Goal: Find contact information: Find contact information

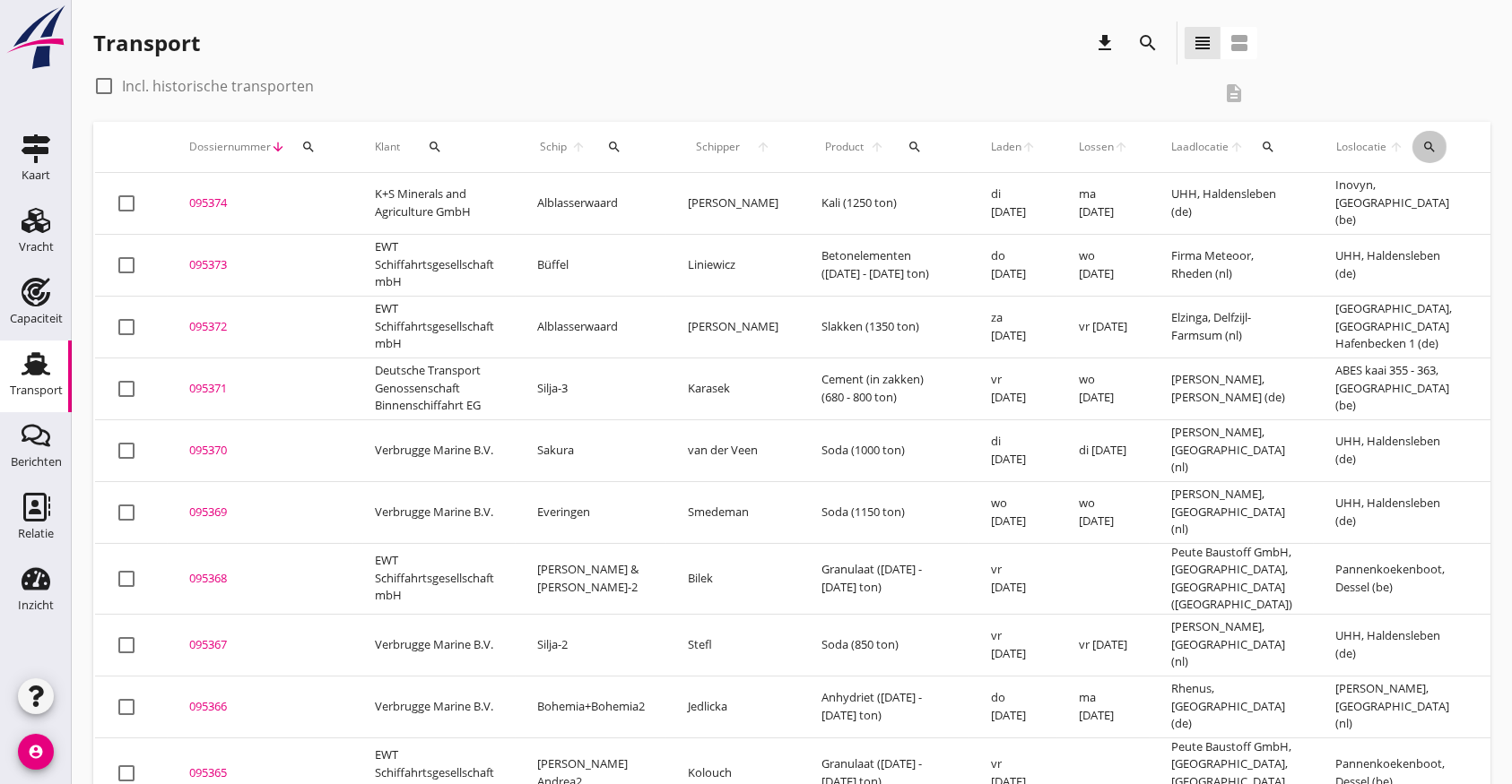
click at [1412, 143] on div "search" at bounding box center [1429, 146] width 35 height 14
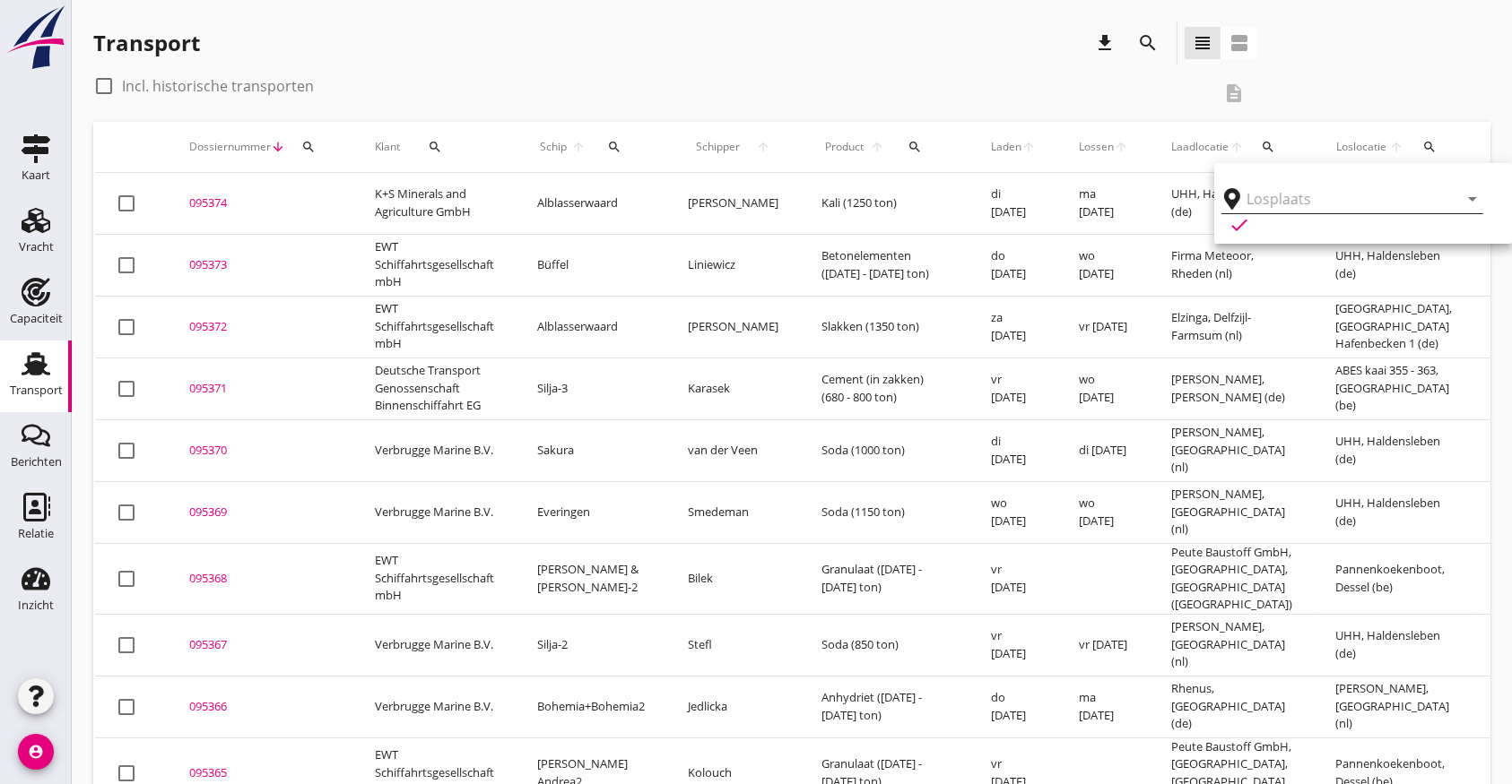
click at [1384, 204] on input "text" at bounding box center [1339, 198] width 186 height 28
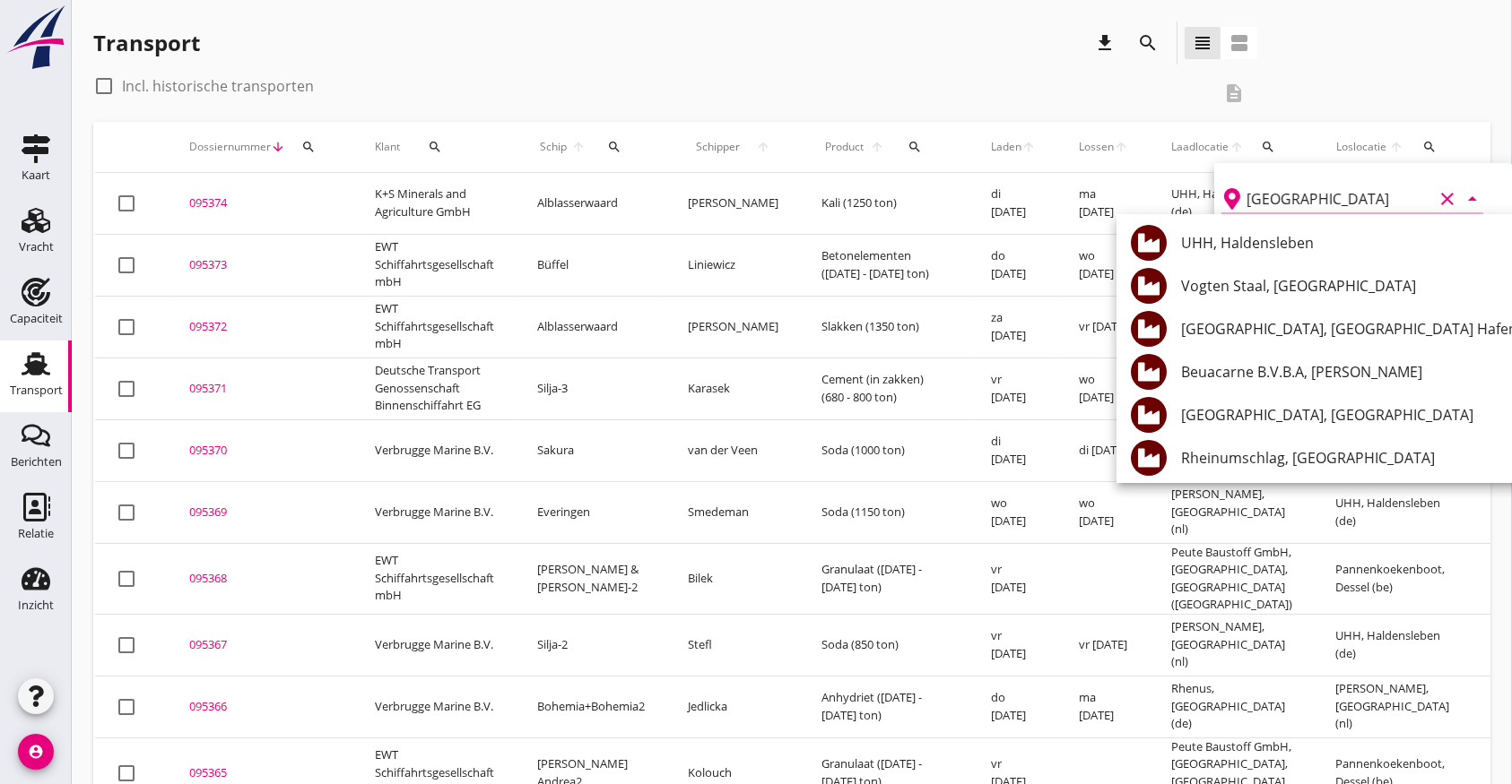
drag, startPoint x: 1271, startPoint y: 199, endPoint x: 1189, endPoint y: 199, distance: 82.0
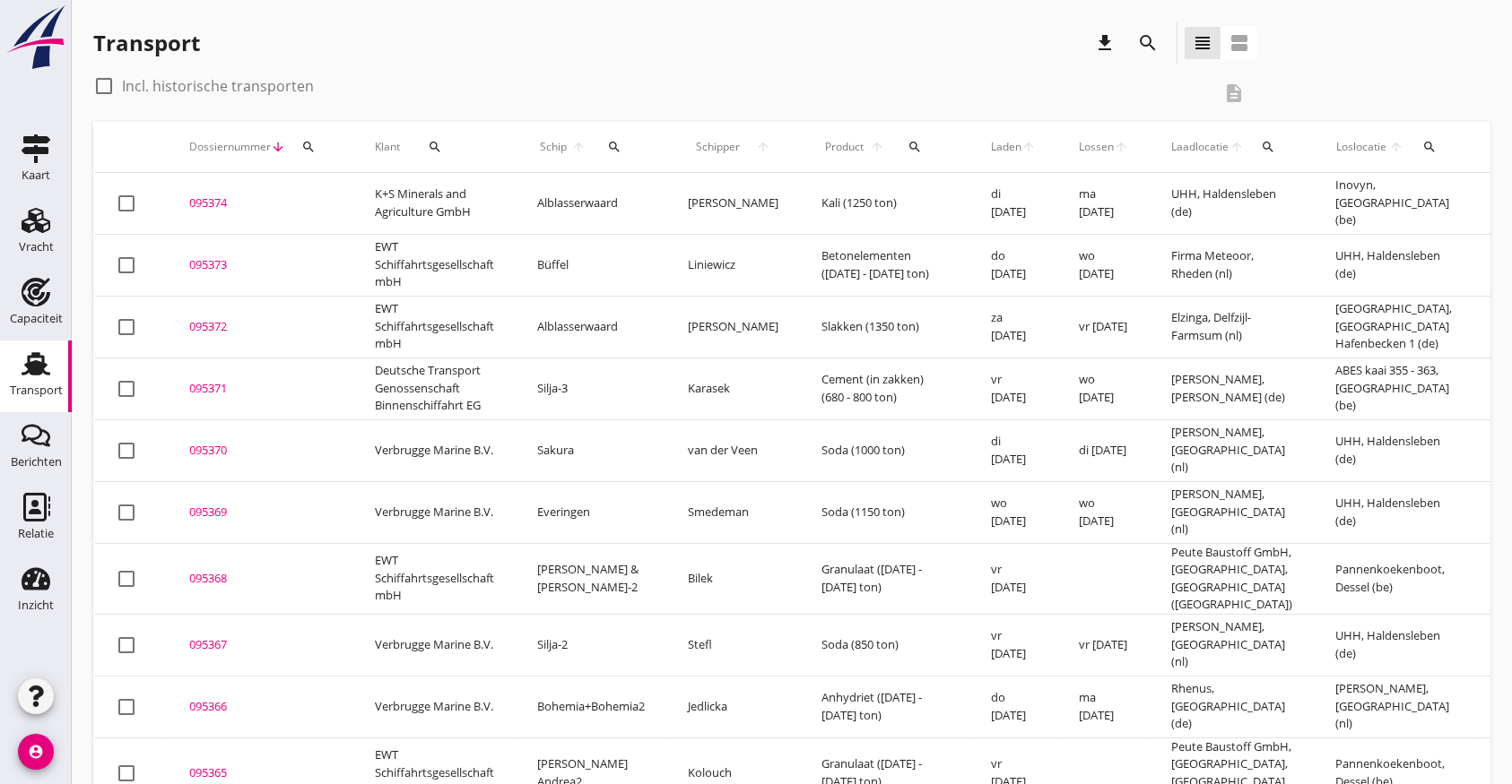
click at [1417, 146] on icon "search" at bounding box center [1428, 146] width 14 height 14
click at [1334, 204] on input "[GEOGRAPHIC_DATA]" at bounding box center [1339, 198] width 186 height 28
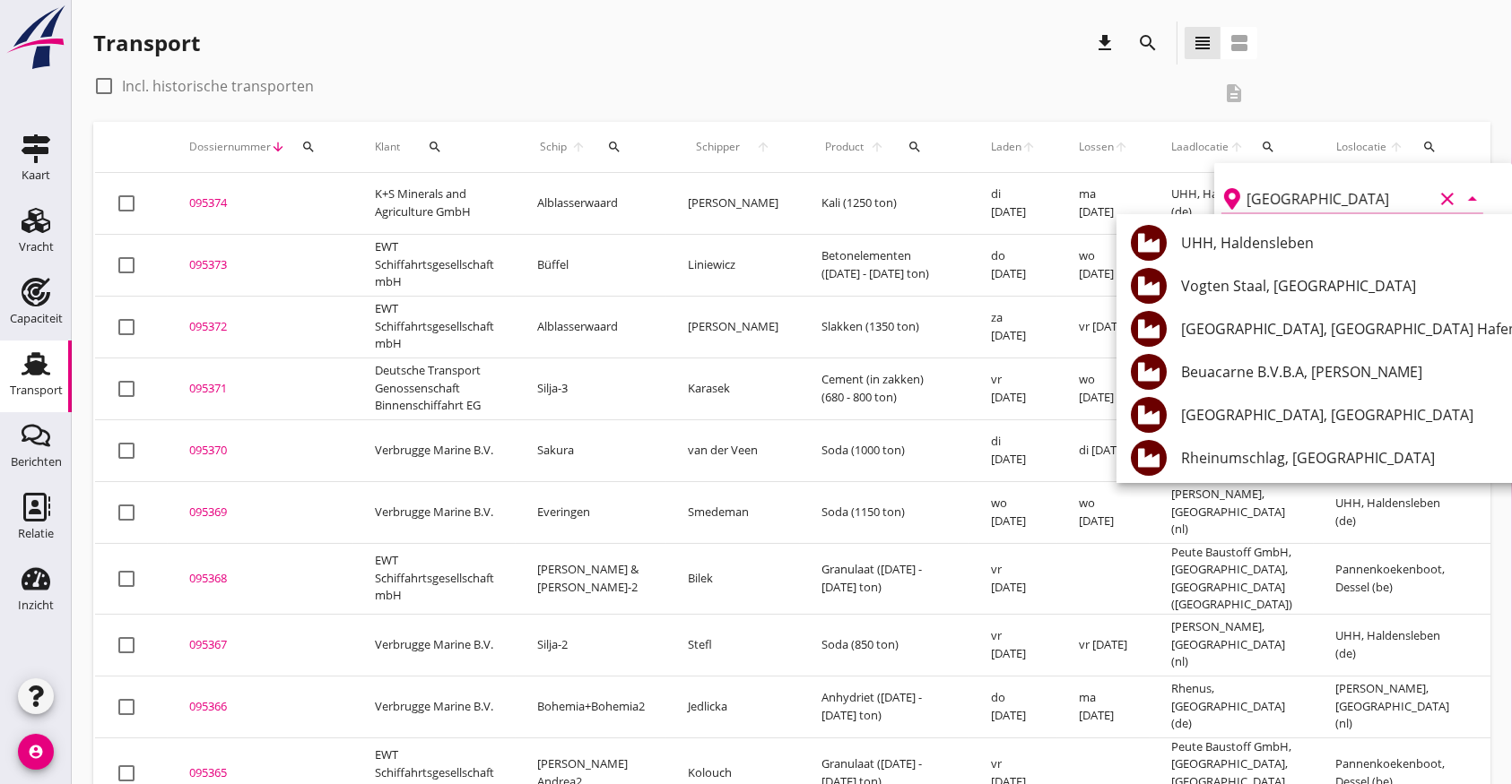
click at [1312, 200] on input "[GEOGRAPHIC_DATA]" at bounding box center [1339, 198] width 186 height 28
drag, startPoint x: 1312, startPoint y: 200, endPoint x: 1234, endPoint y: 192, distance: 78.4
click at [1234, 192] on div "Bremen clear arrow_drop_down" at bounding box center [1352, 198] width 262 height 28
type input "[GEOGRAPHIC_DATA]"
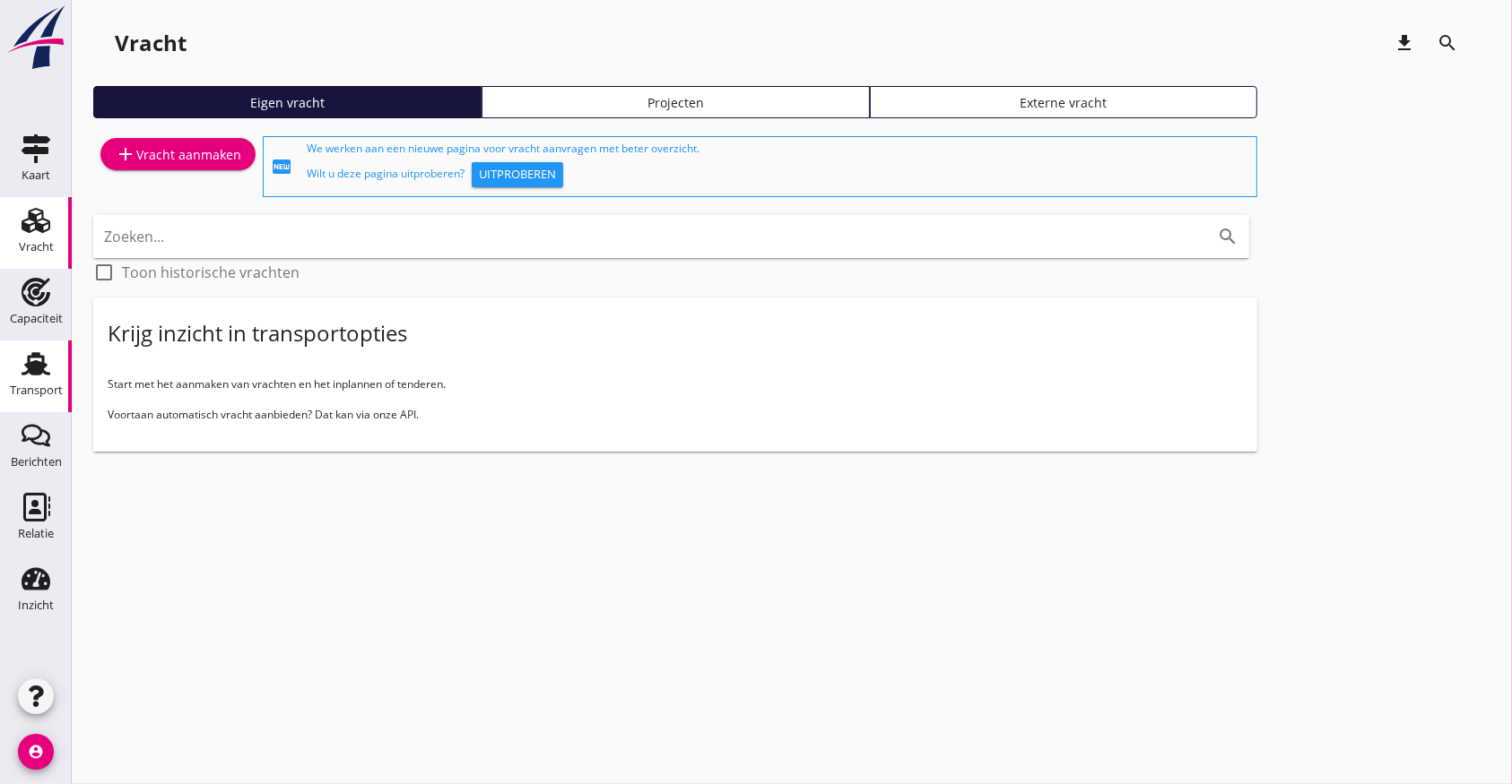
click at [38, 365] on use at bounding box center [36, 364] width 28 height 24
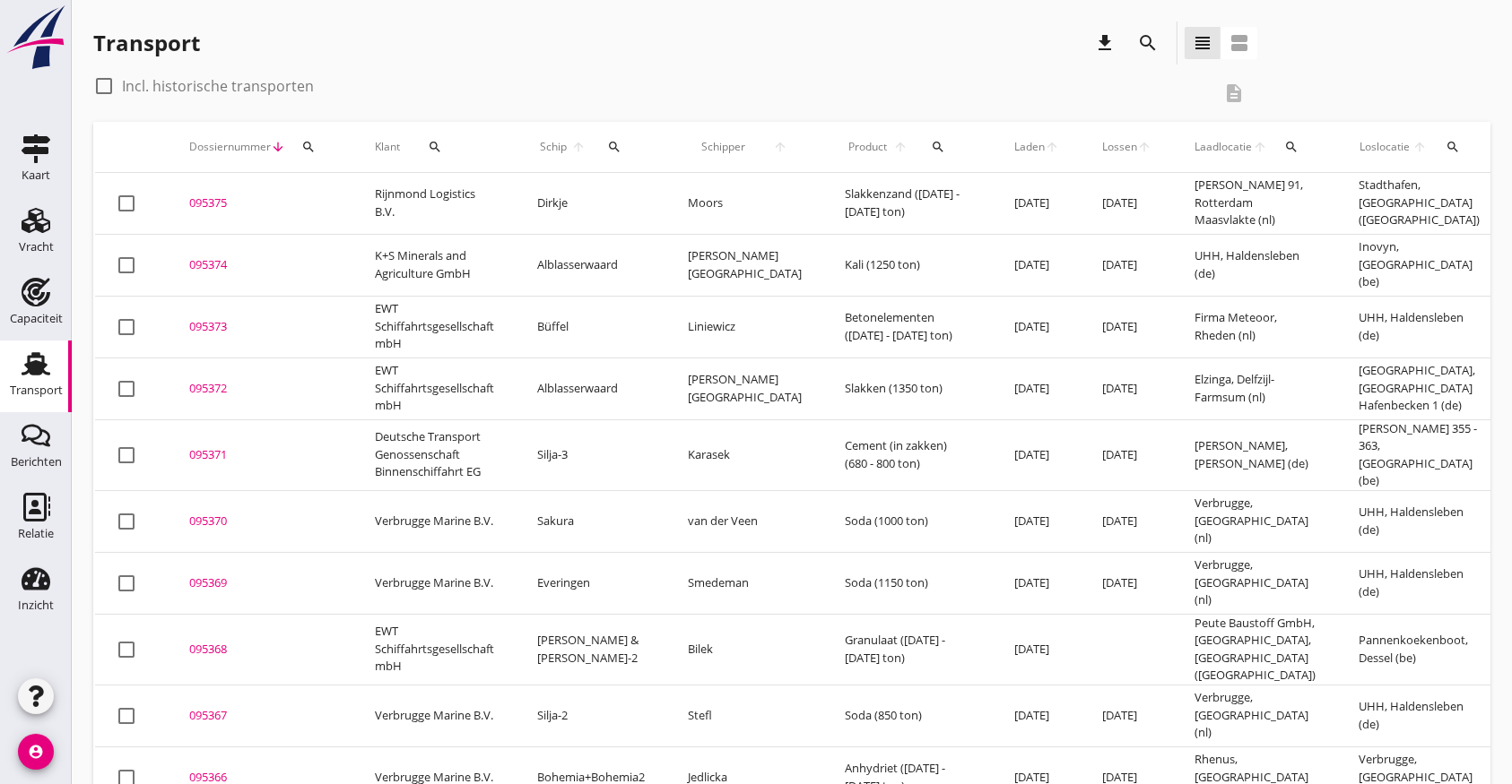
click at [1446, 140] on icon "search" at bounding box center [1452, 146] width 14 height 14
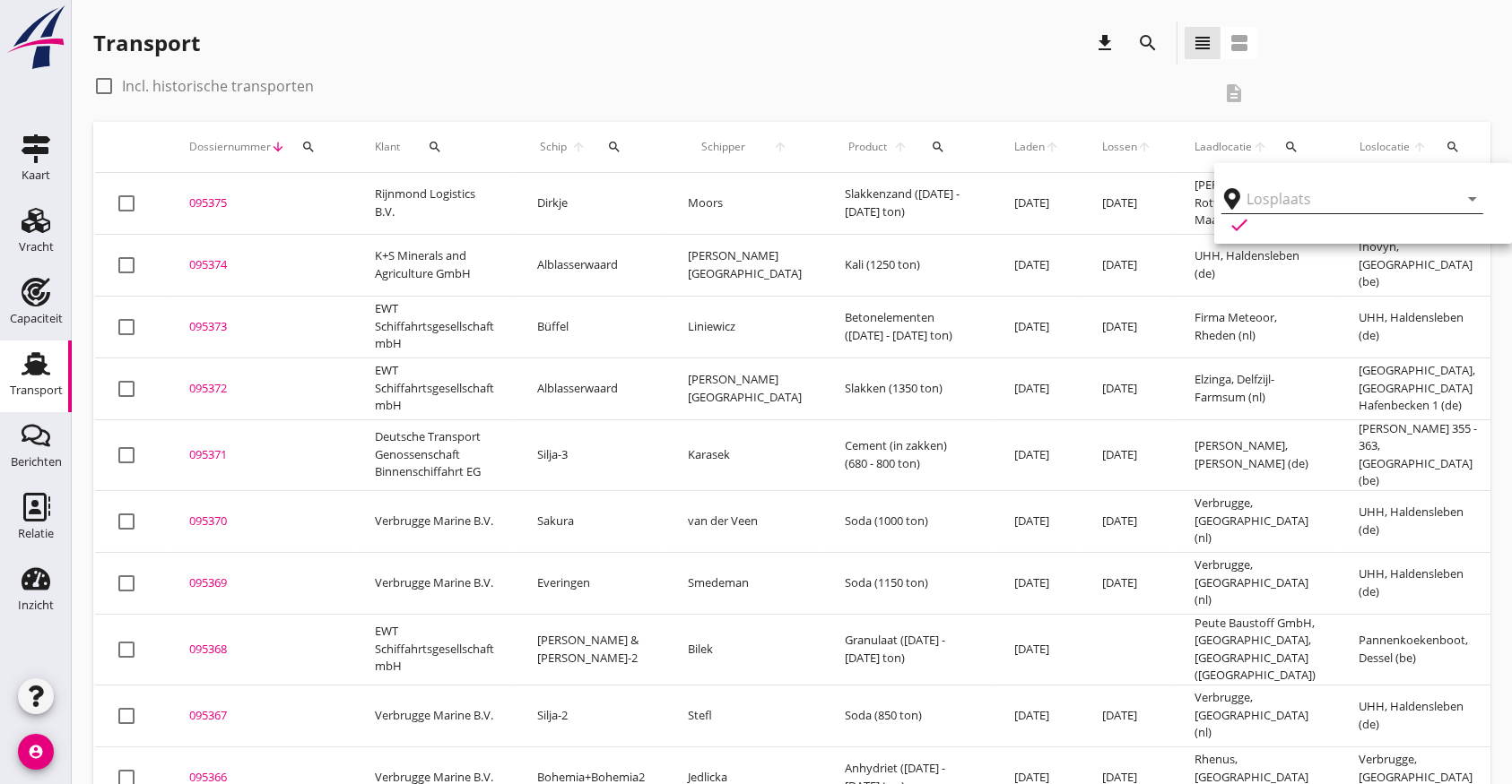
click at [1337, 195] on input "text" at bounding box center [1339, 198] width 186 height 28
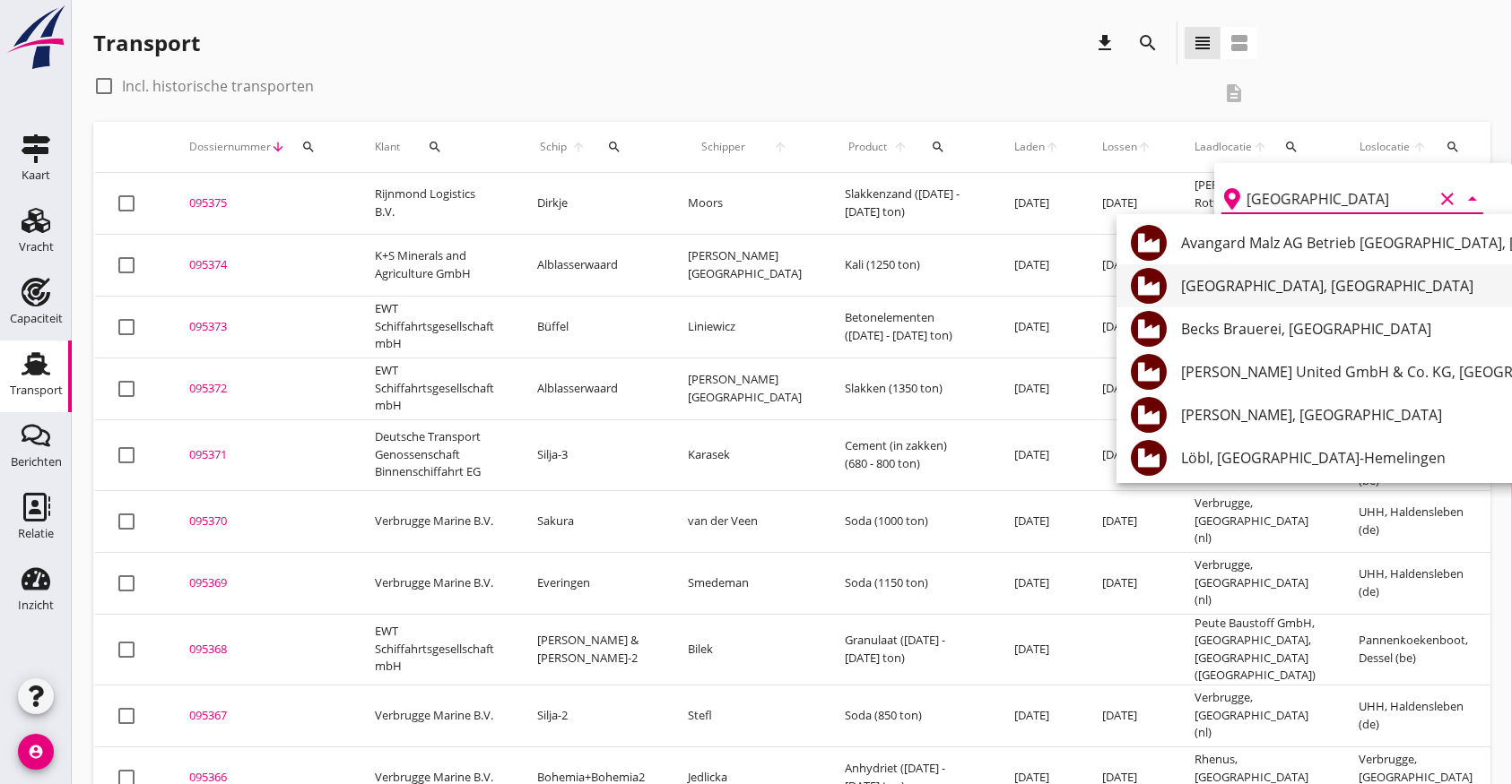
click at [1253, 283] on div "Weserport, Bremen" at bounding box center [1476, 286] width 591 height 22
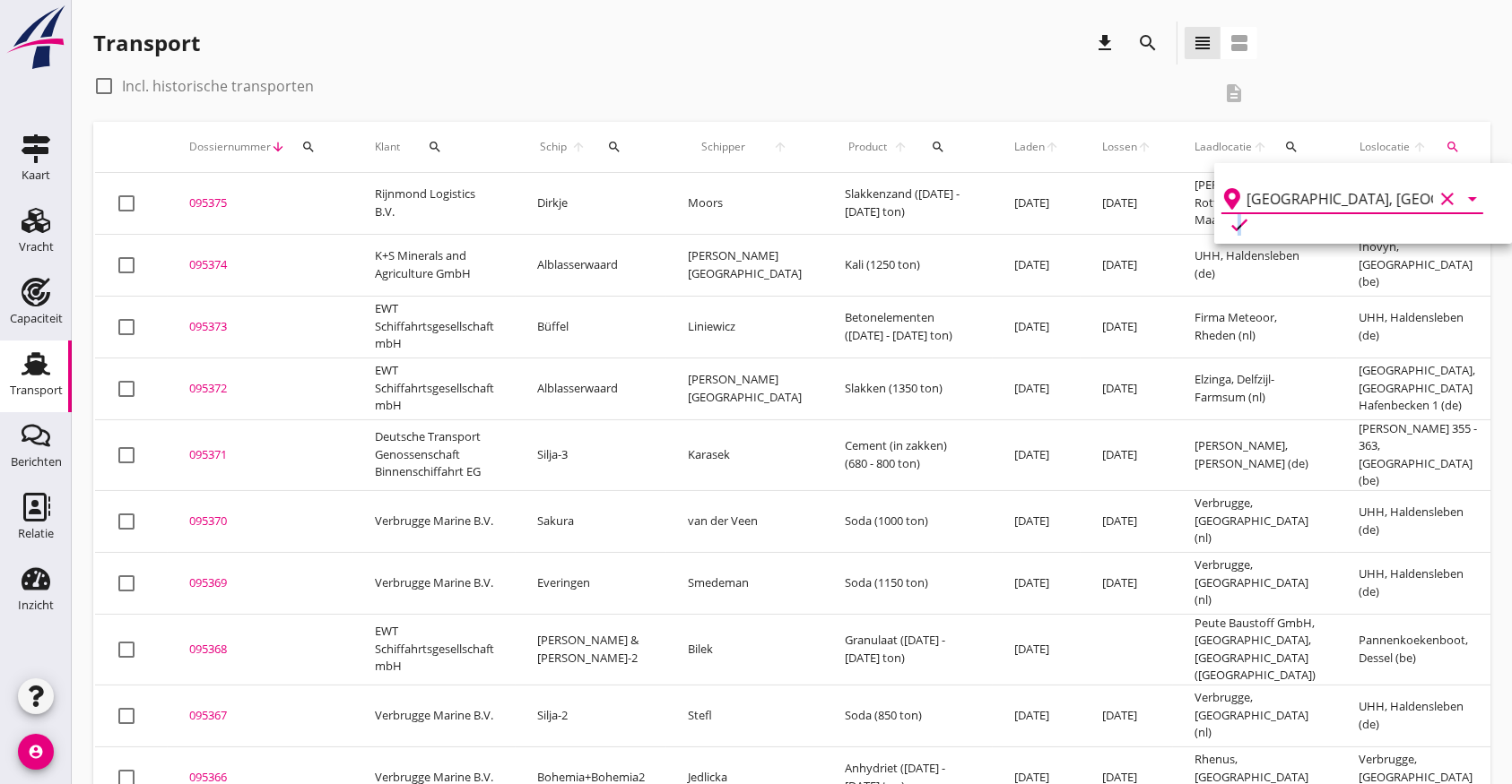
click at [1250, 215] on icon "check" at bounding box center [1238, 225] width 22 height 22
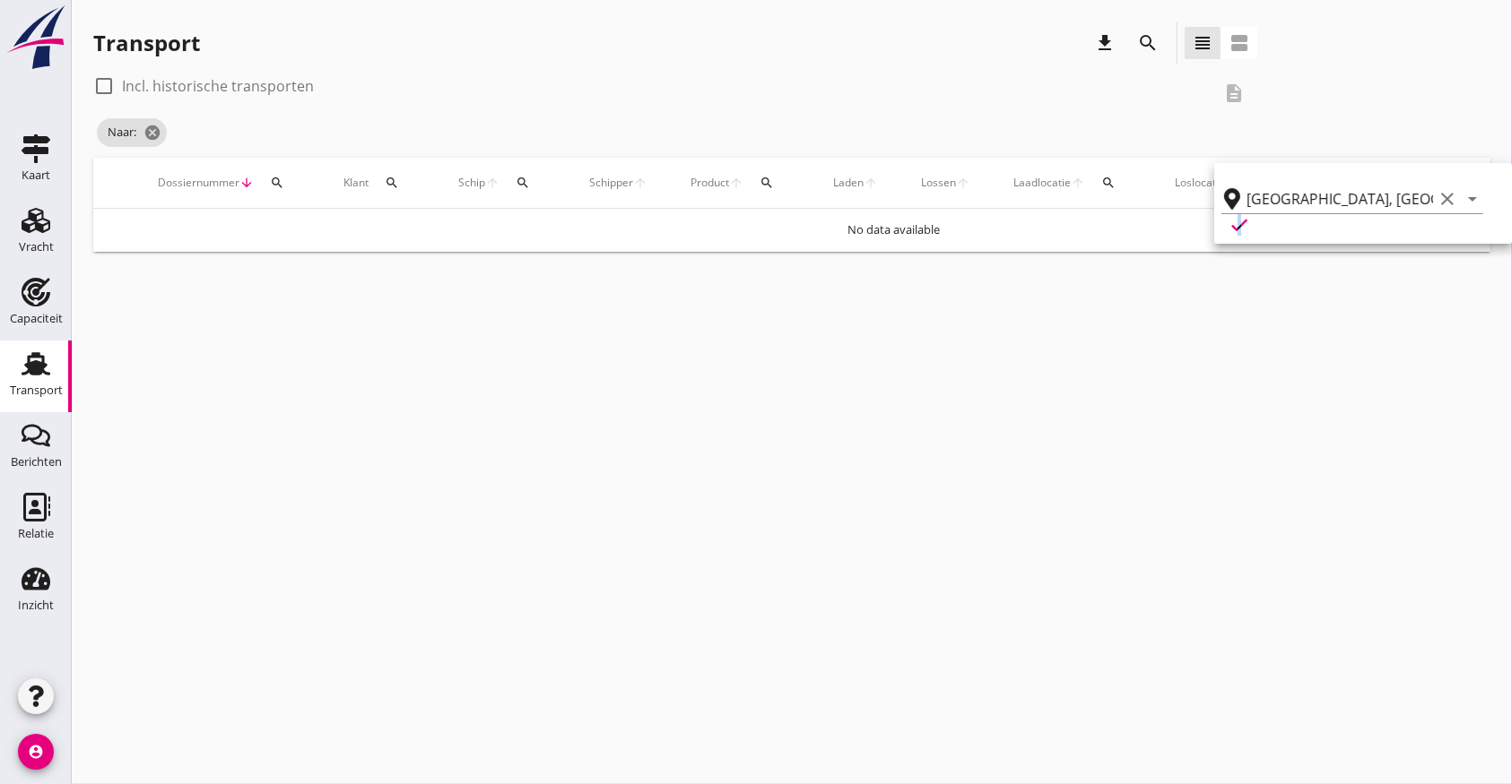
type input "Weserport"
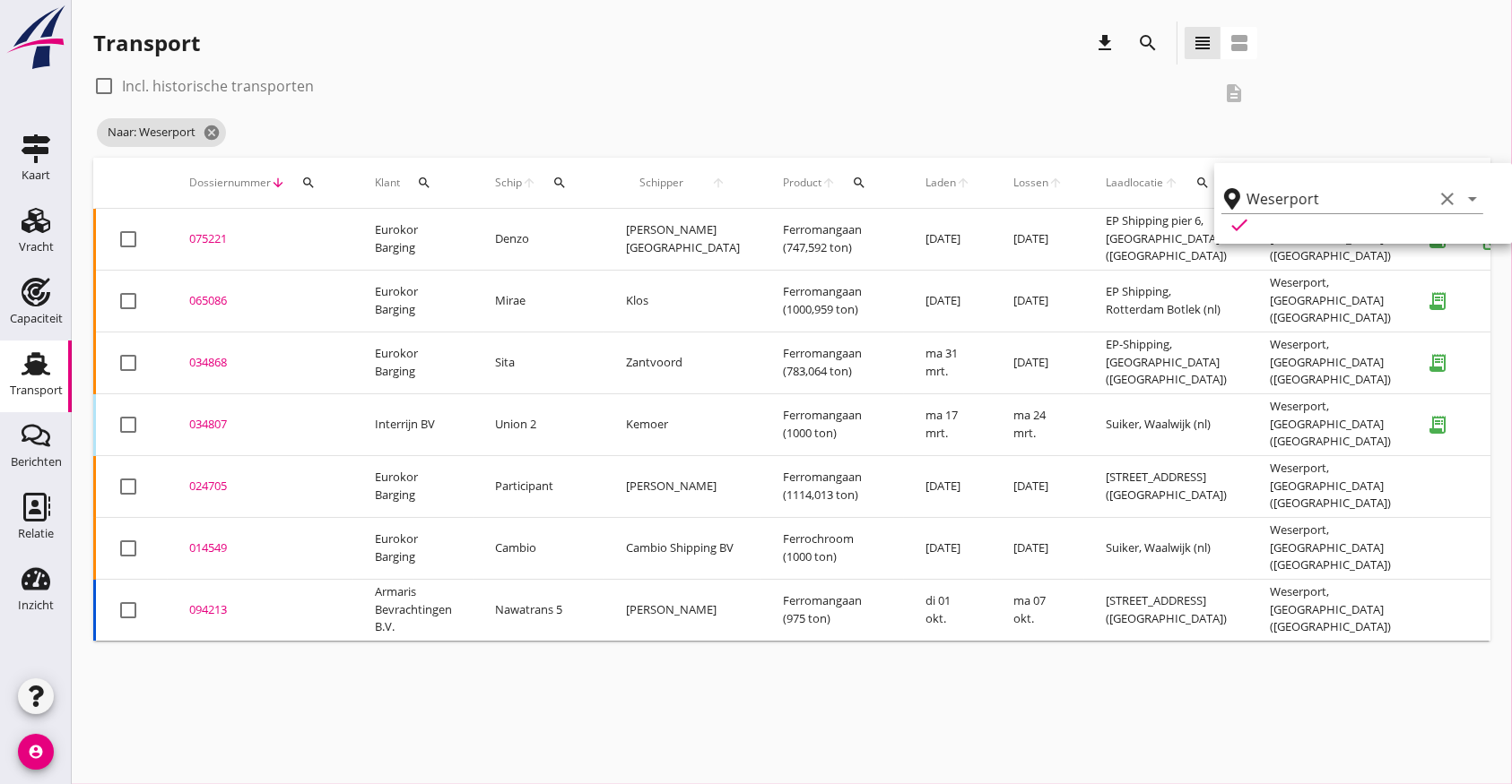
click at [201, 359] on div "034868" at bounding box center [260, 363] width 142 height 18
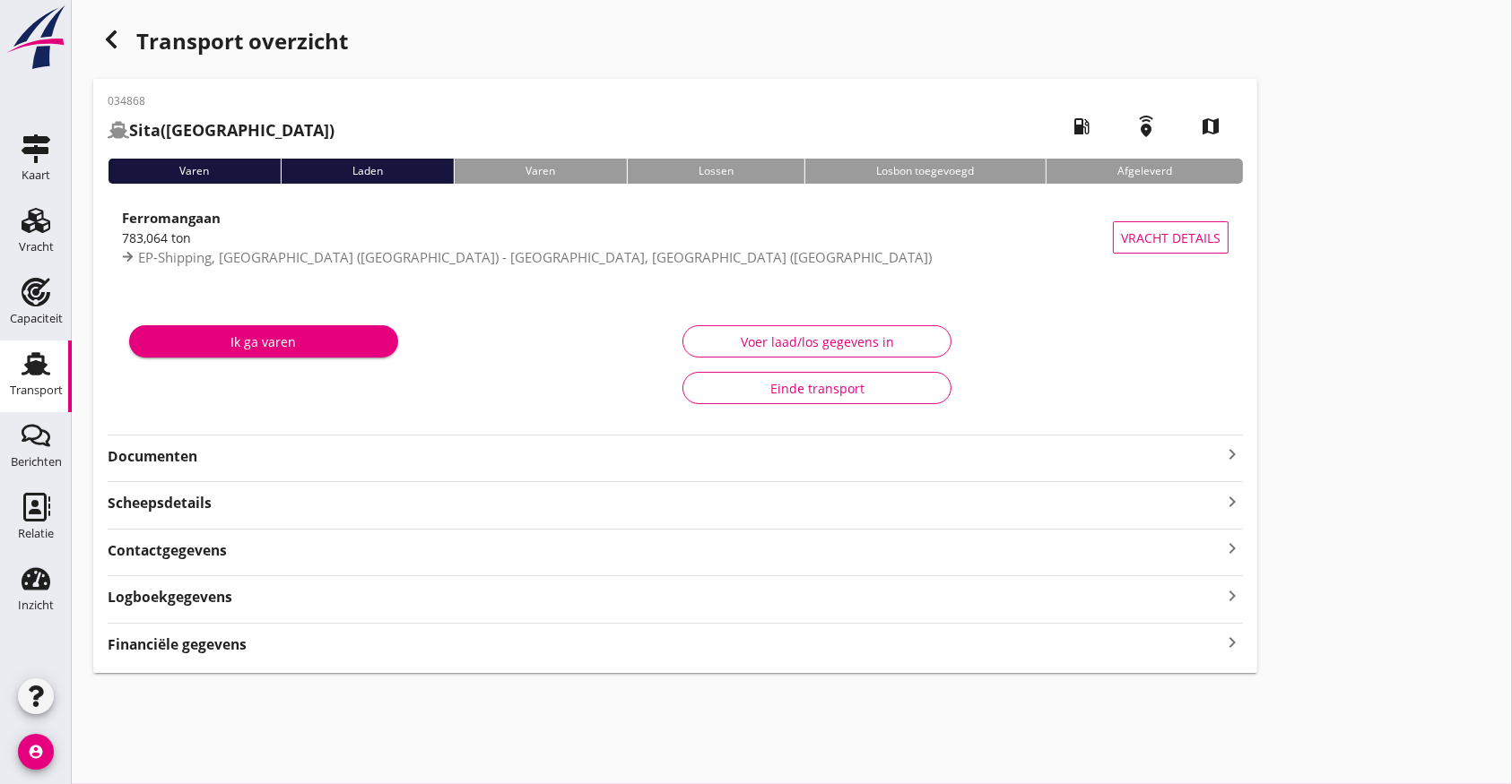
click at [200, 644] on strong "Financiële gegevens" at bounding box center [177, 644] width 139 height 21
click at [110, 36] on use "button" at bounding box center [110, 39] width 10 height 18
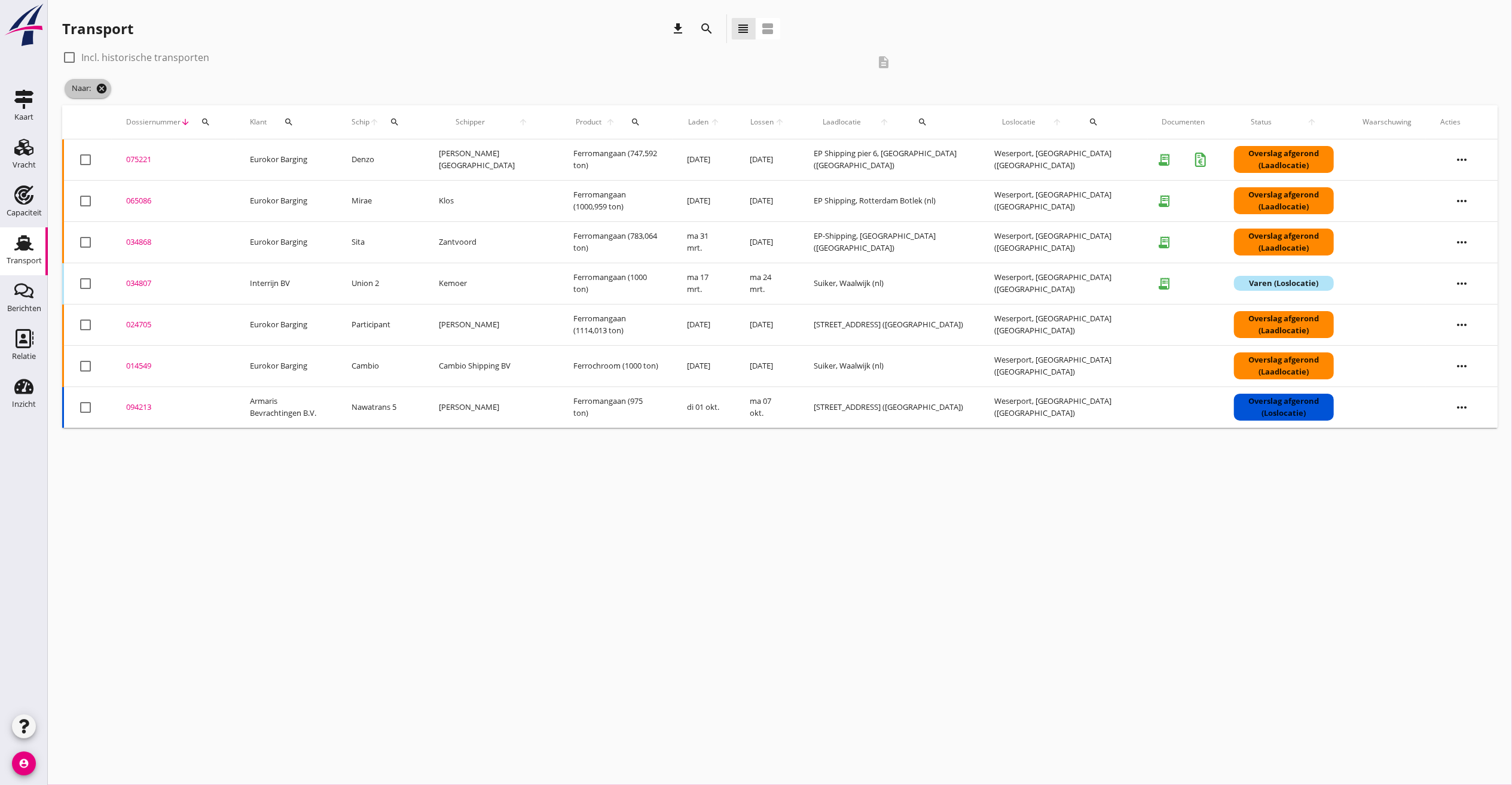
click at [106, 89] on icon "cancel" at bounding box center [101, 88] width 12 height 12
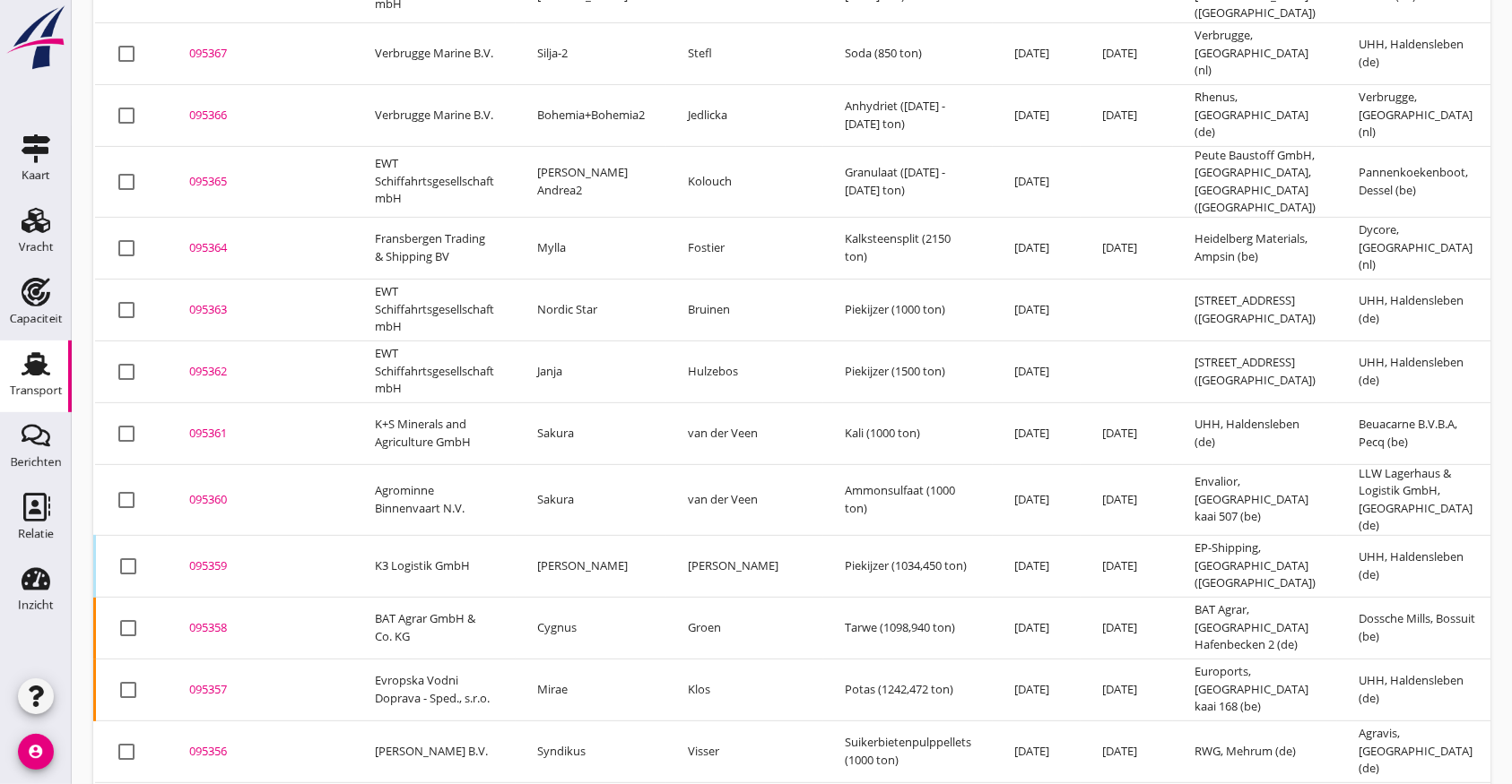
scroll to position [1279, 0]
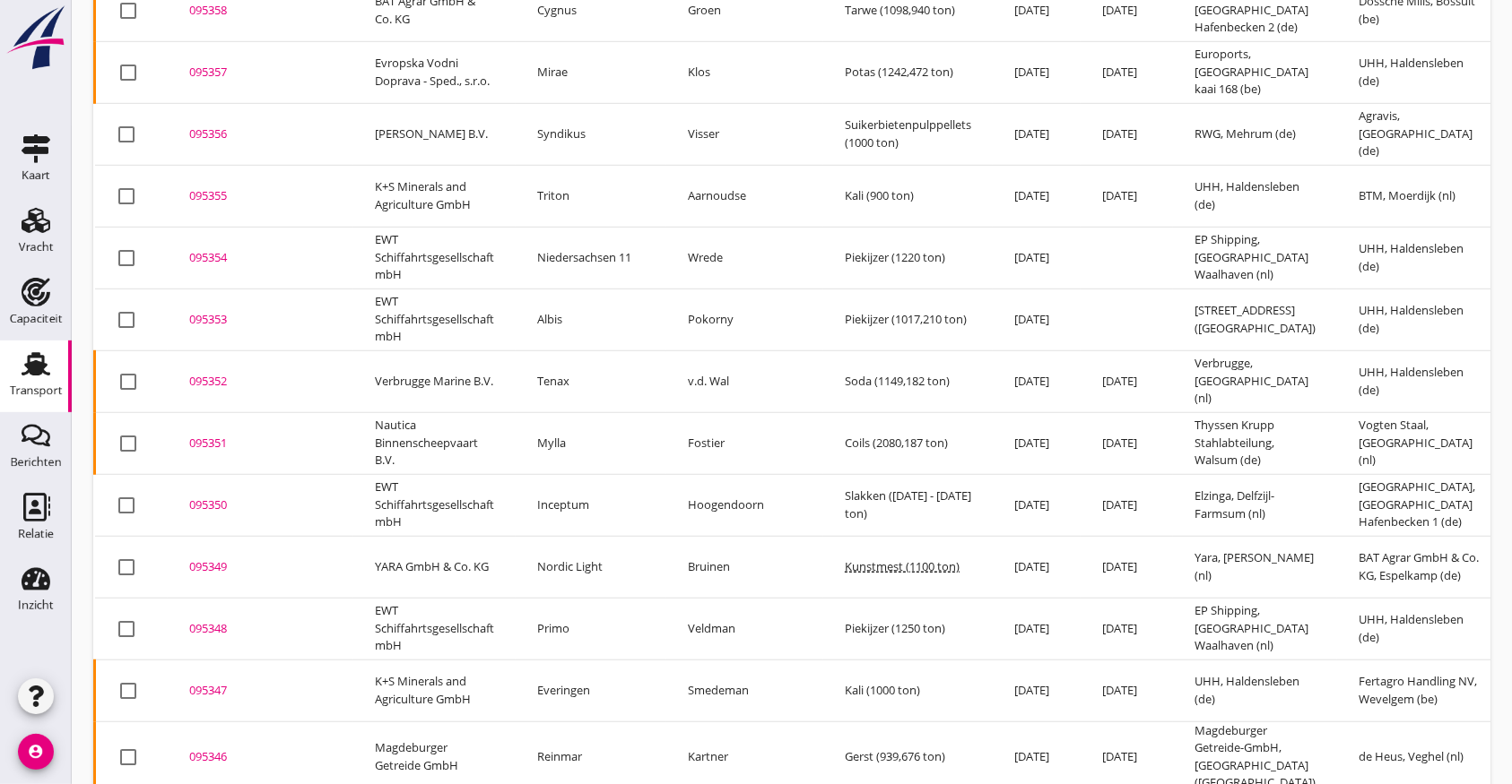
click at [218, 620] on div "095348" at bounding box center [260, 628] width 142 height 18
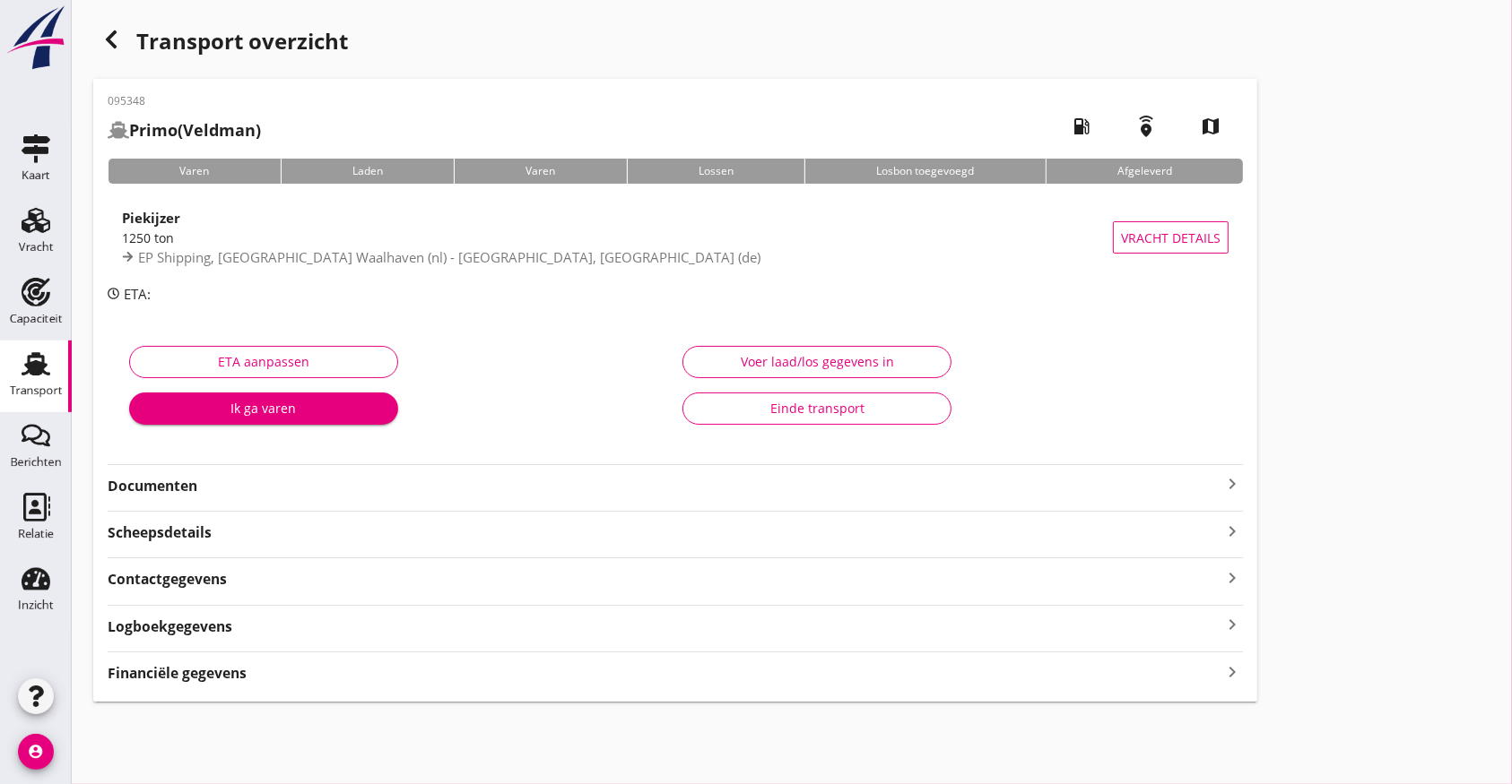
click at [170, 627] on strong "Logboekgegevens" at bounding box center [169, 626] width 124 height 21
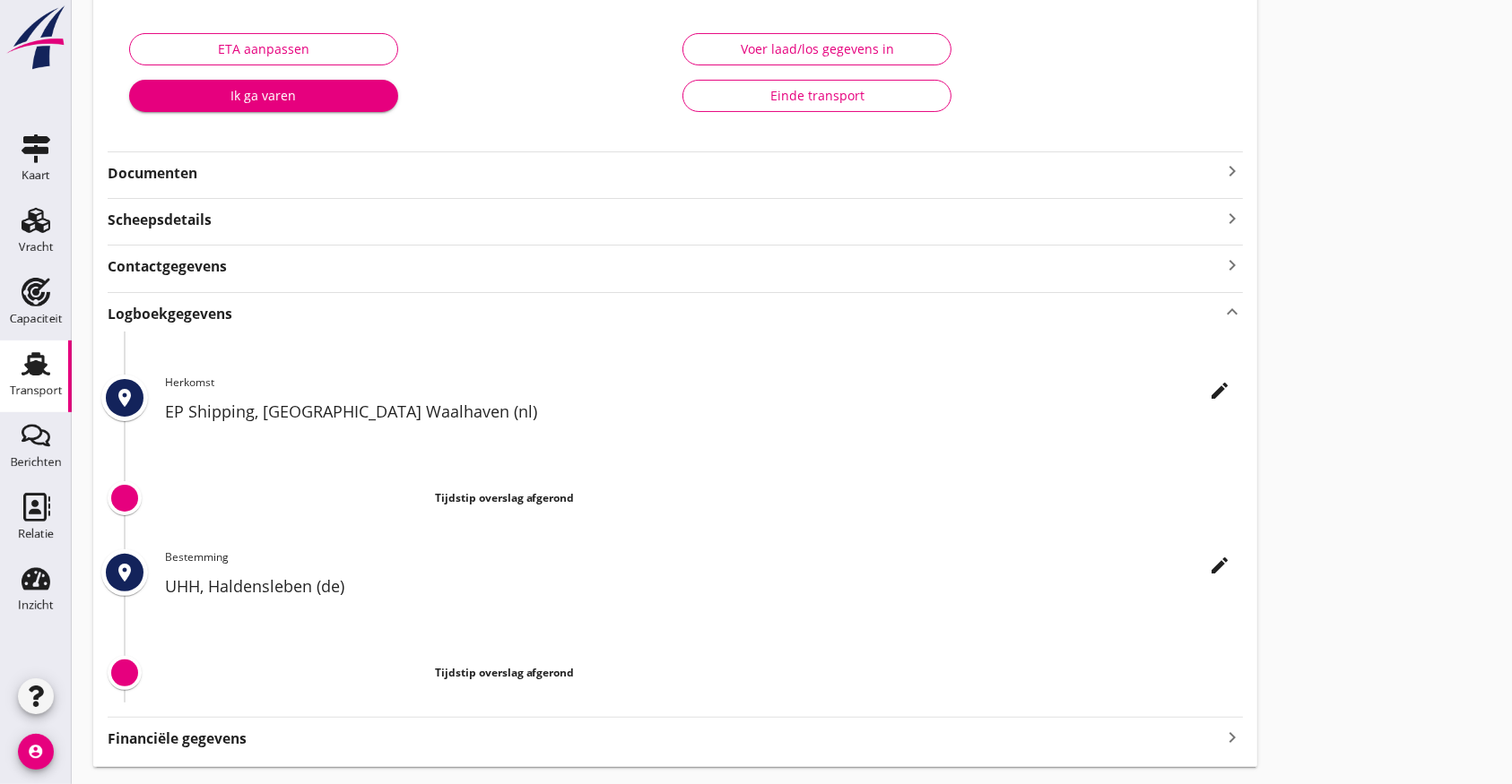
scroll to position [360, 0]
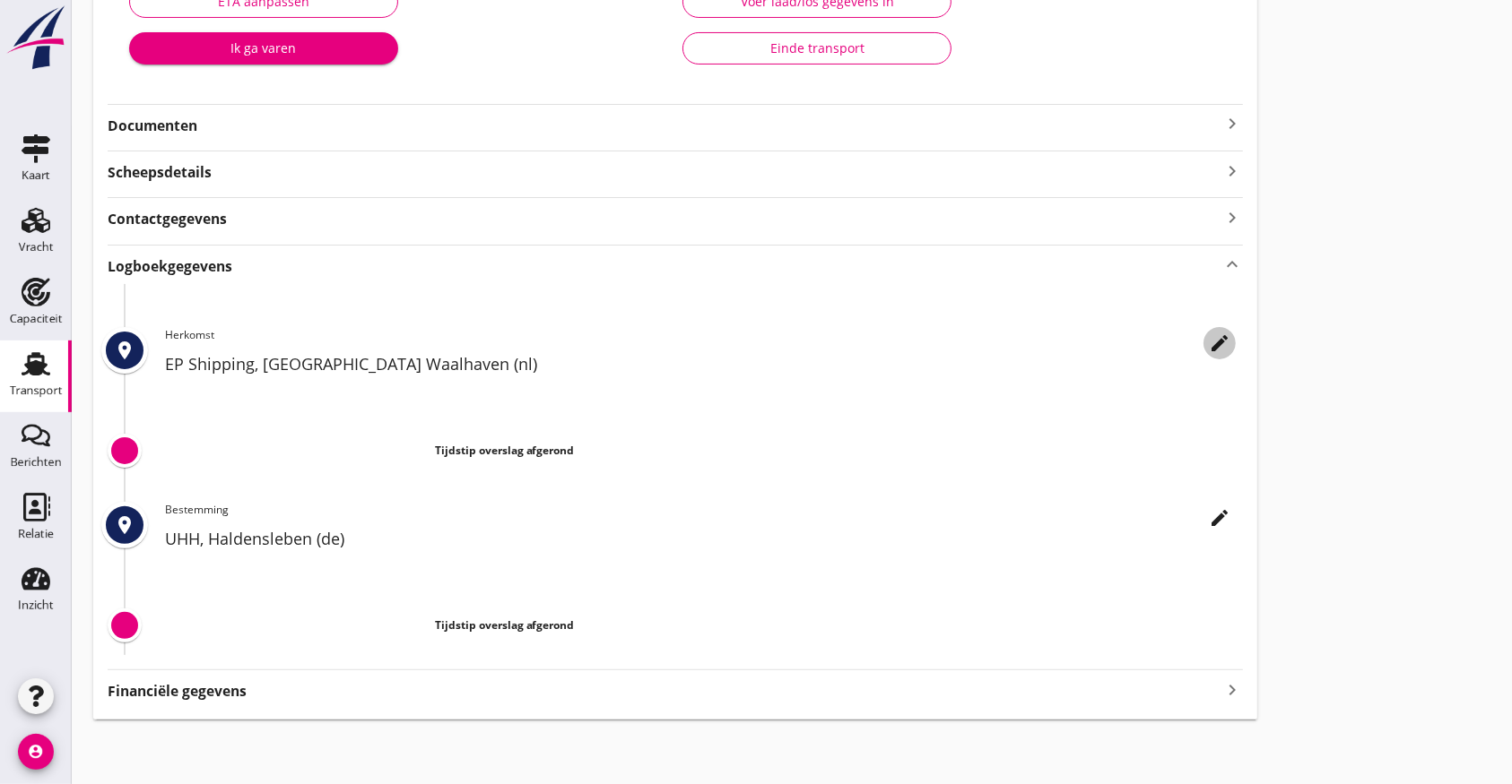
click at [1221, 344] on icon "edit" at bounding box center [1219, 343] width 22 height 22
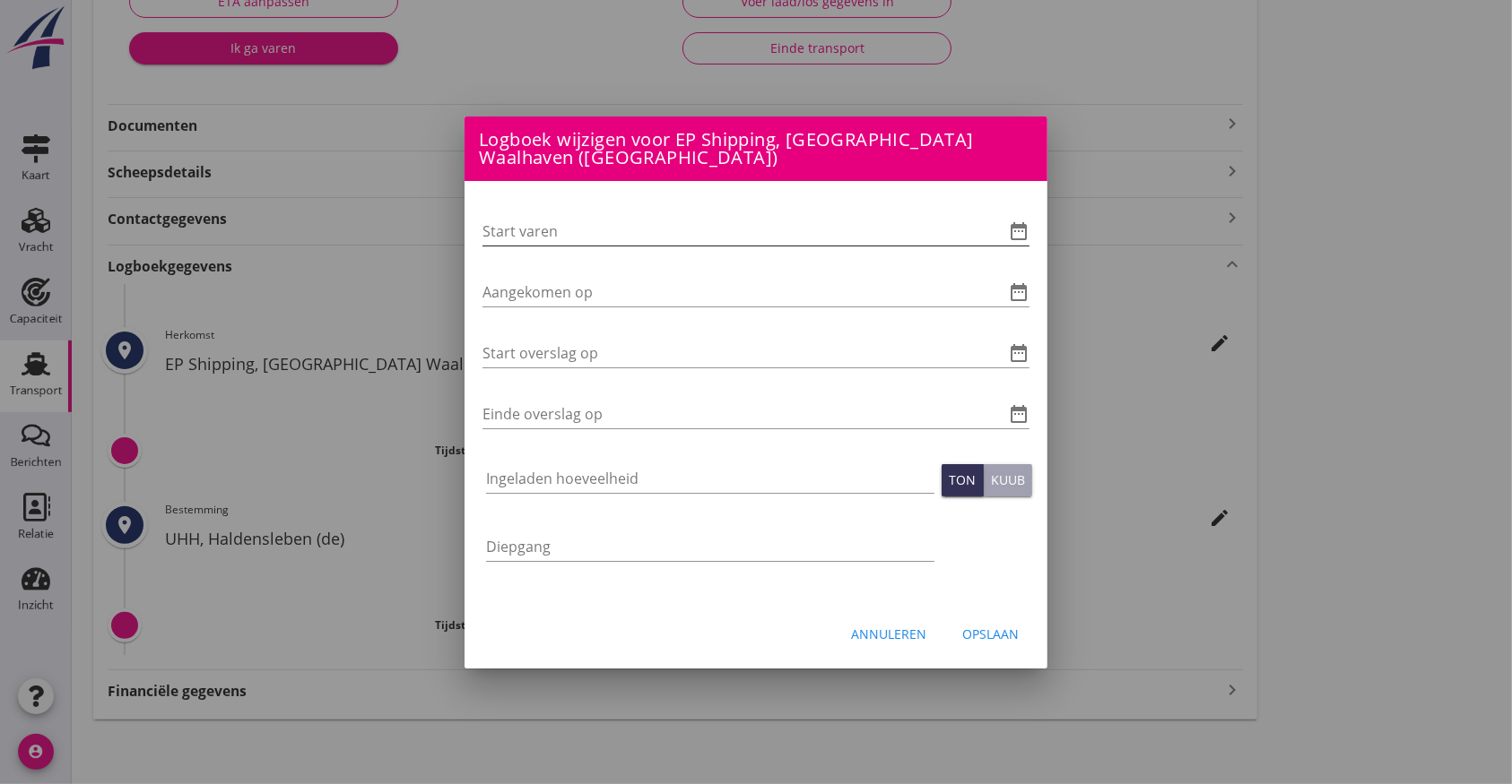
click at [519, 216] on input "Start varen" at bounding box center [730, 231] width 497 height 28
type input "07-09-2025 18:00"
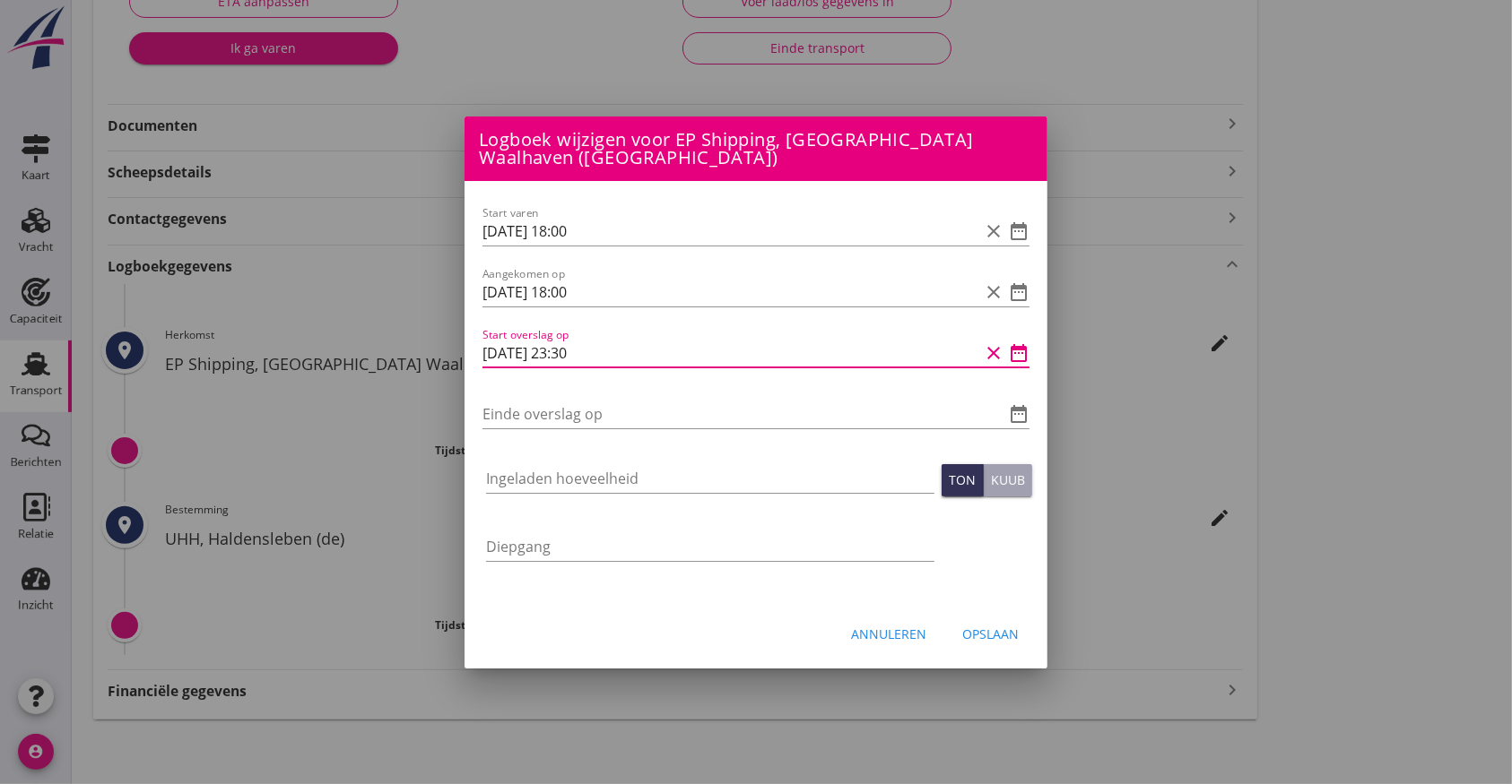
type input "08-09-2025 23:30"
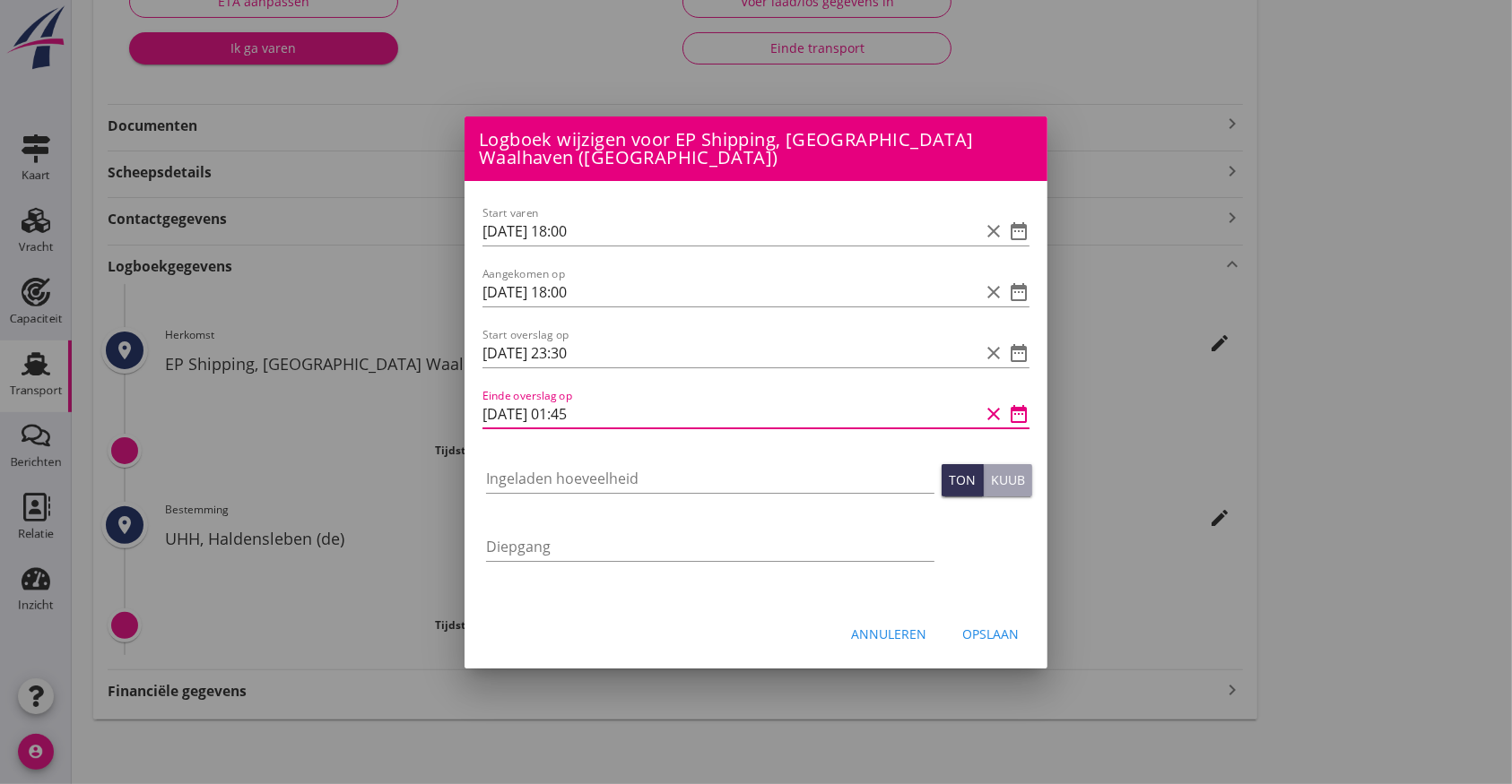
type input "09-09-2025 01:45"
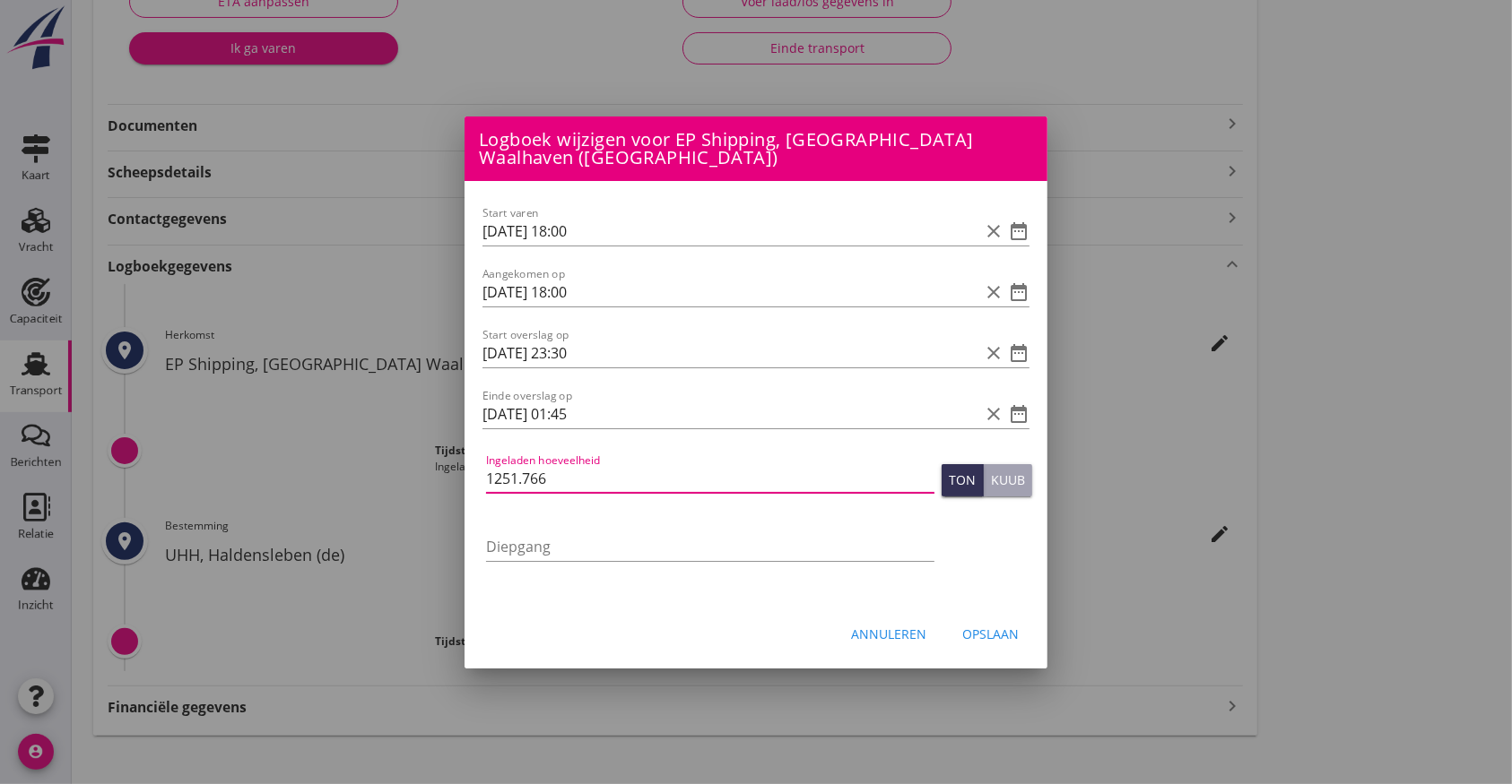
type input "1251.766"
click at [1003, 625] on div "Opslaan" at bounding box center [990, 634] width 56 height 19
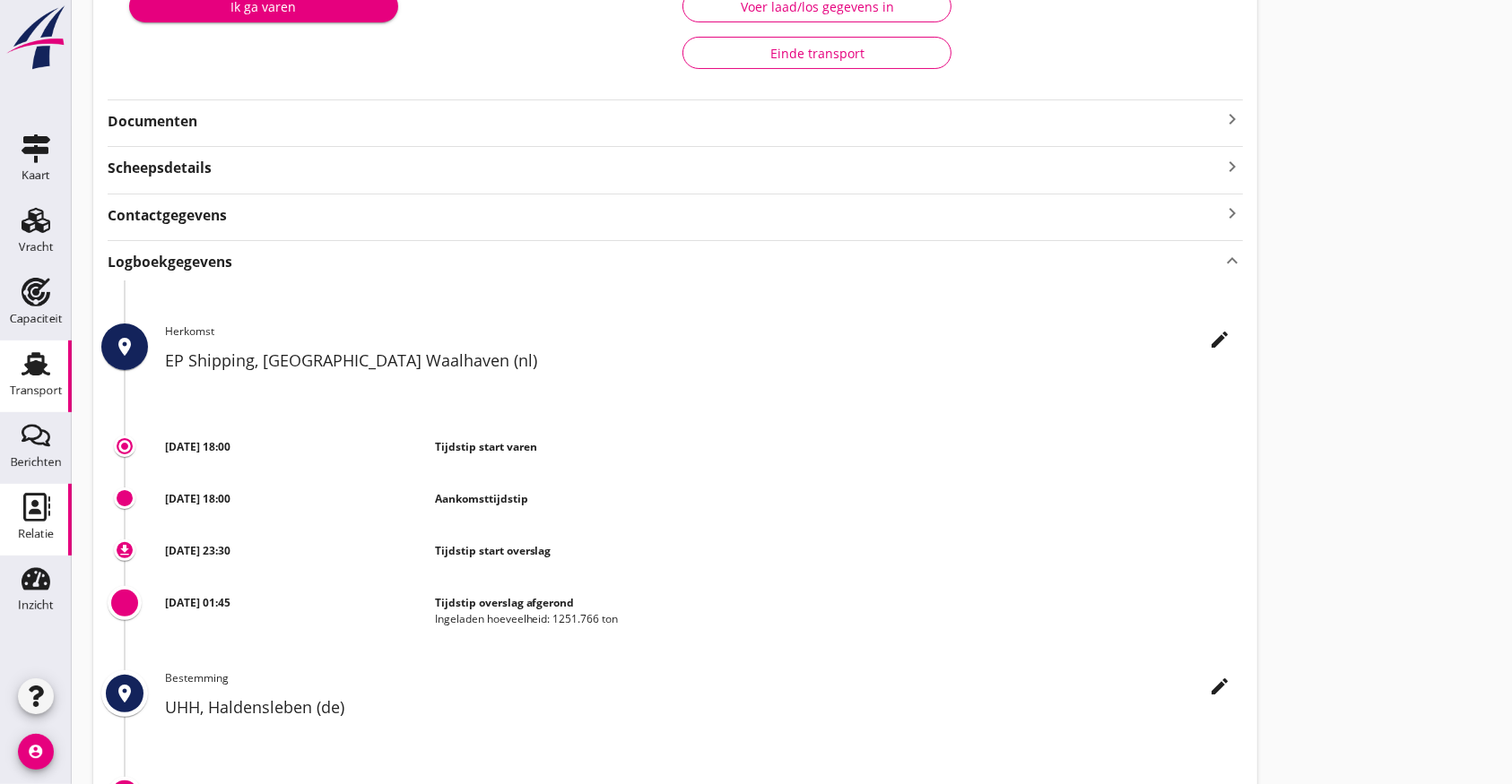
click at [30, 502] on icon "Relatie" at bounding box center [36, 507] width 28 height 28
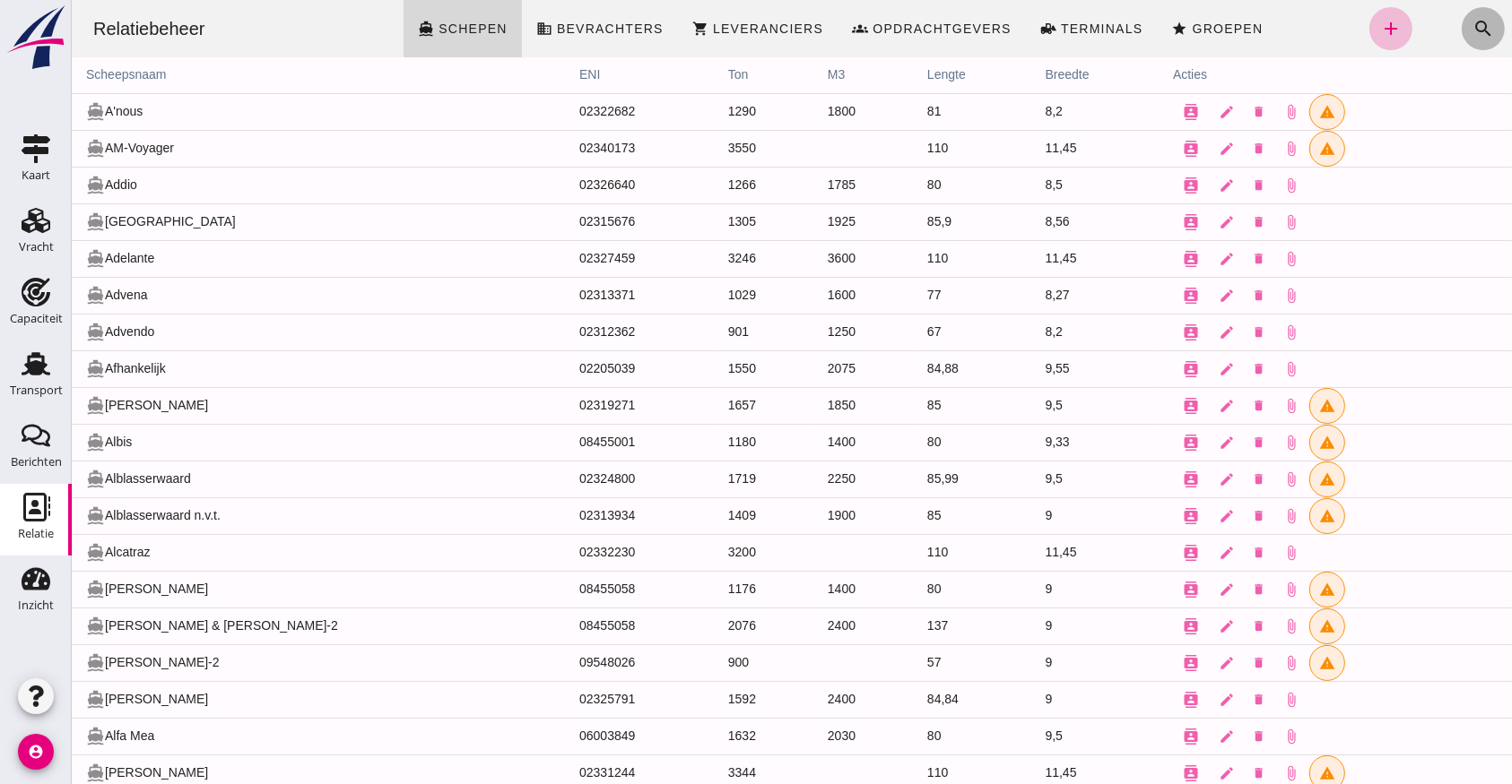
click at [1471, 20] on icon "search" at bounding box center [1482, 28] width 22 height 22
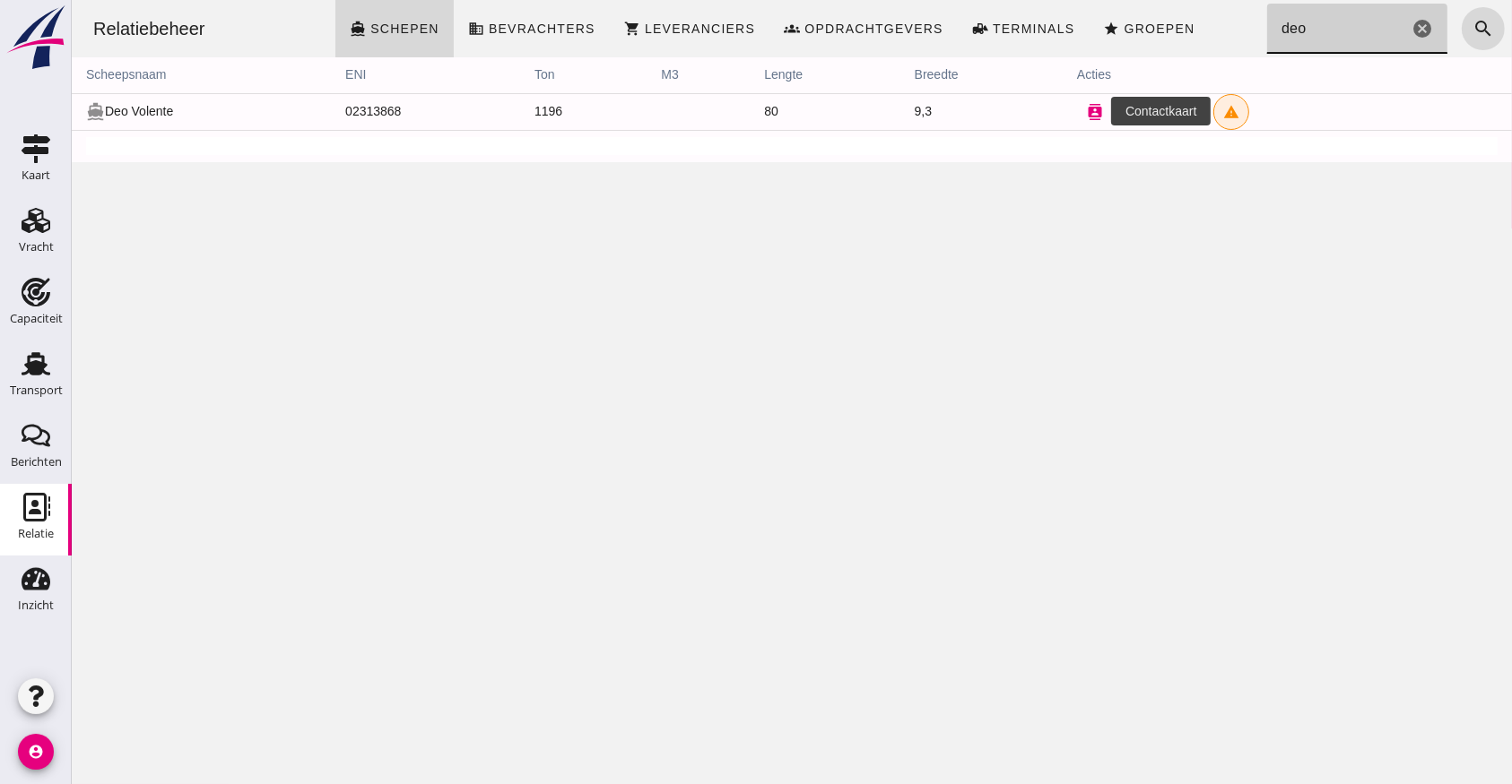
type input "deo"
click at [1086, 110] on icon "contacts" at bounding box center [1093, 112] width 16 height 16
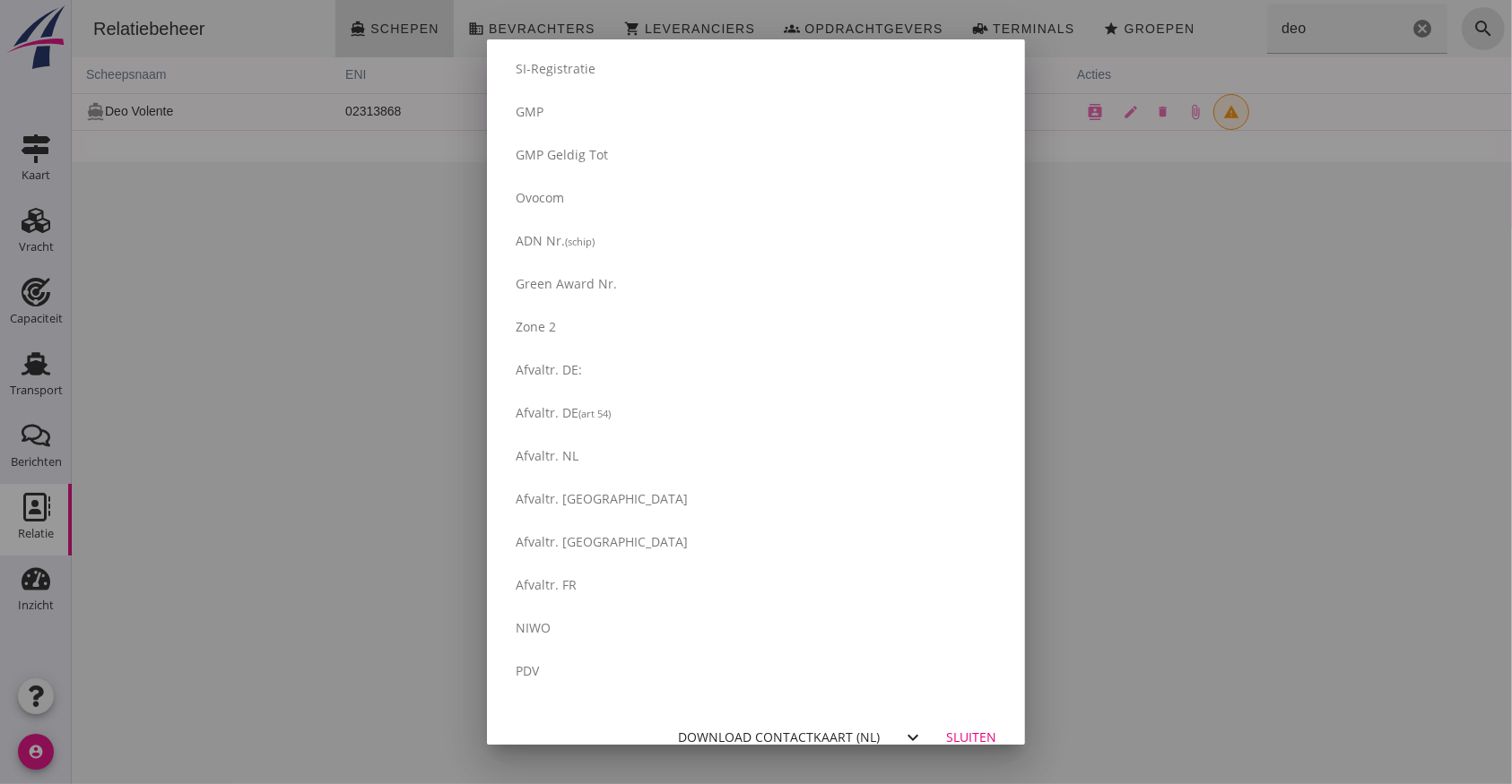
scroll to position [2934, 0]
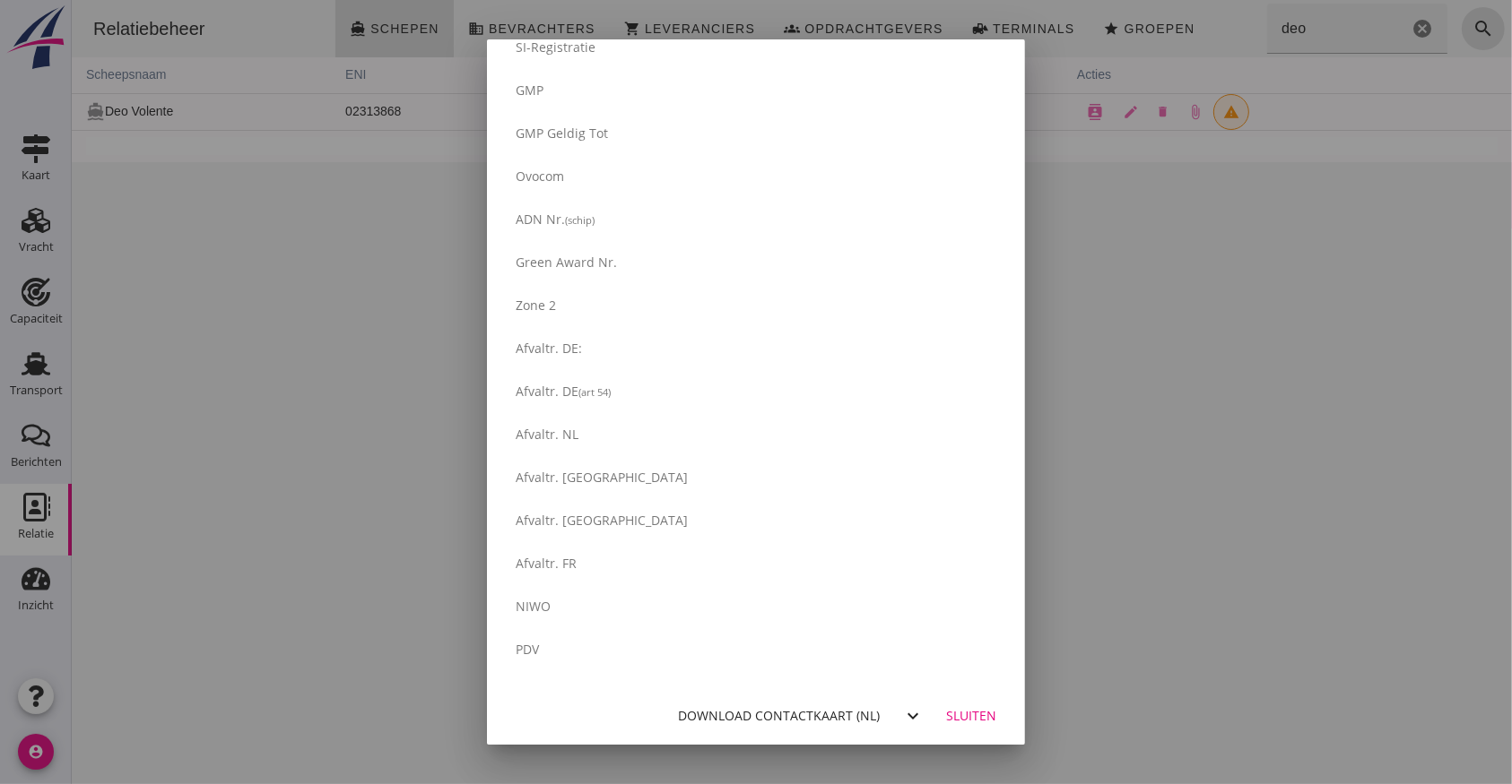
click at [808, 706] on div "Download contactkaart (nl)" at bounding box center [779, 716] width 201 height 19
click at [960, 717] on div "Sluiten" at bounding box center [971, 716] width 50 height 19
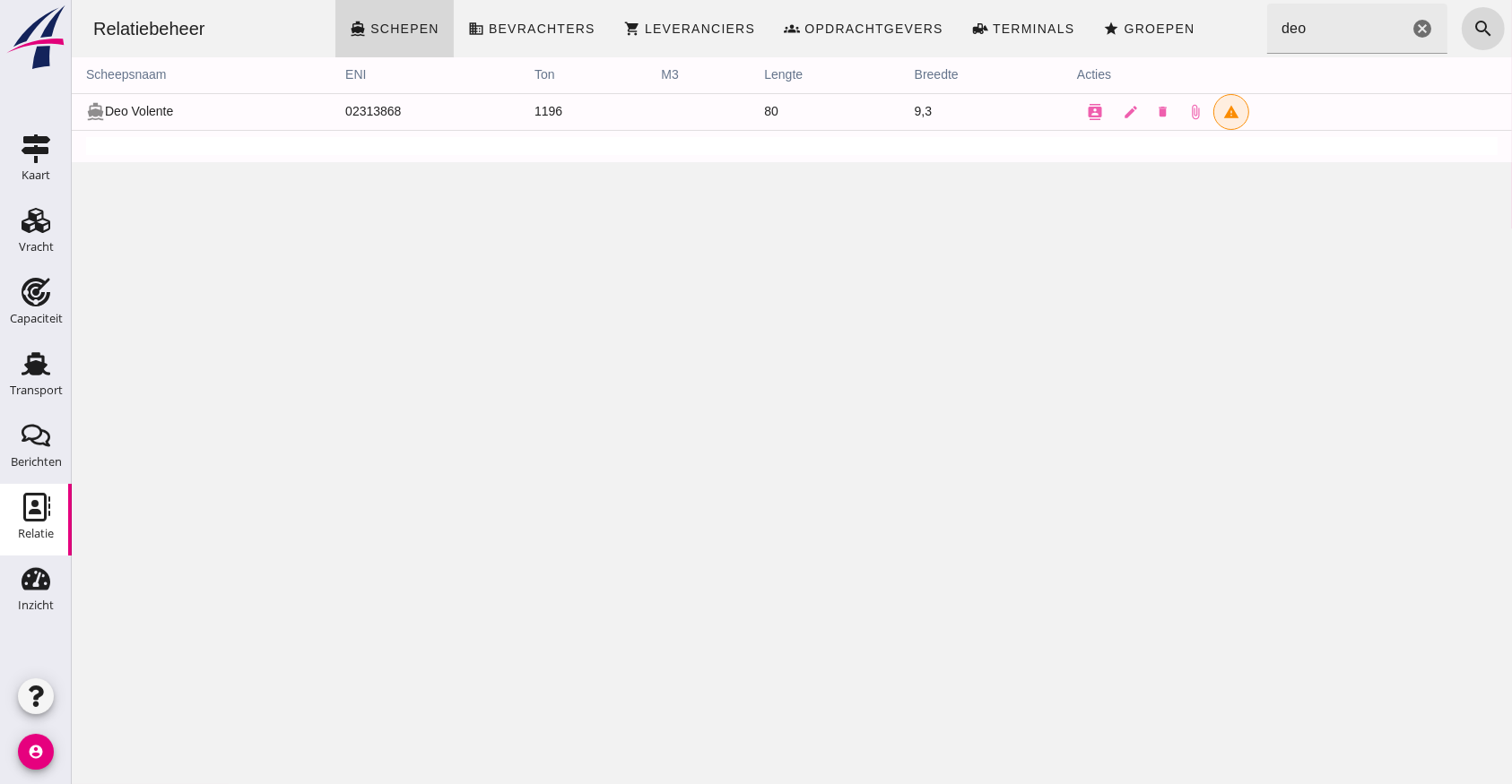
scroll to position [0, 0]
click at [1411, 27] on icon "cancel" at bounding box center [1421, 28] width 22 height 22
click at [1338, 28] on input "Zoeken..." at bounding box center [1351, 28] width 169 height 50
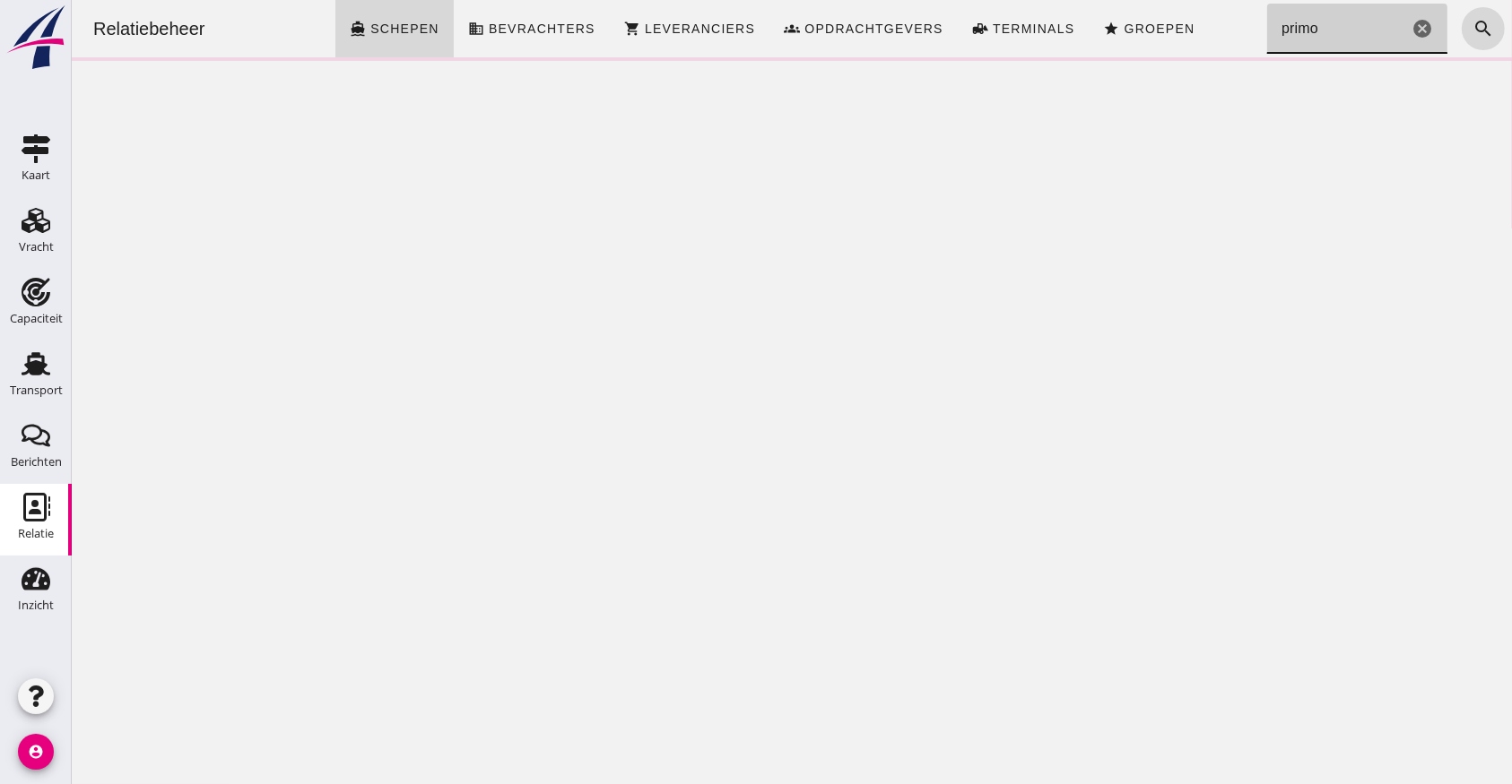
type input "primo"
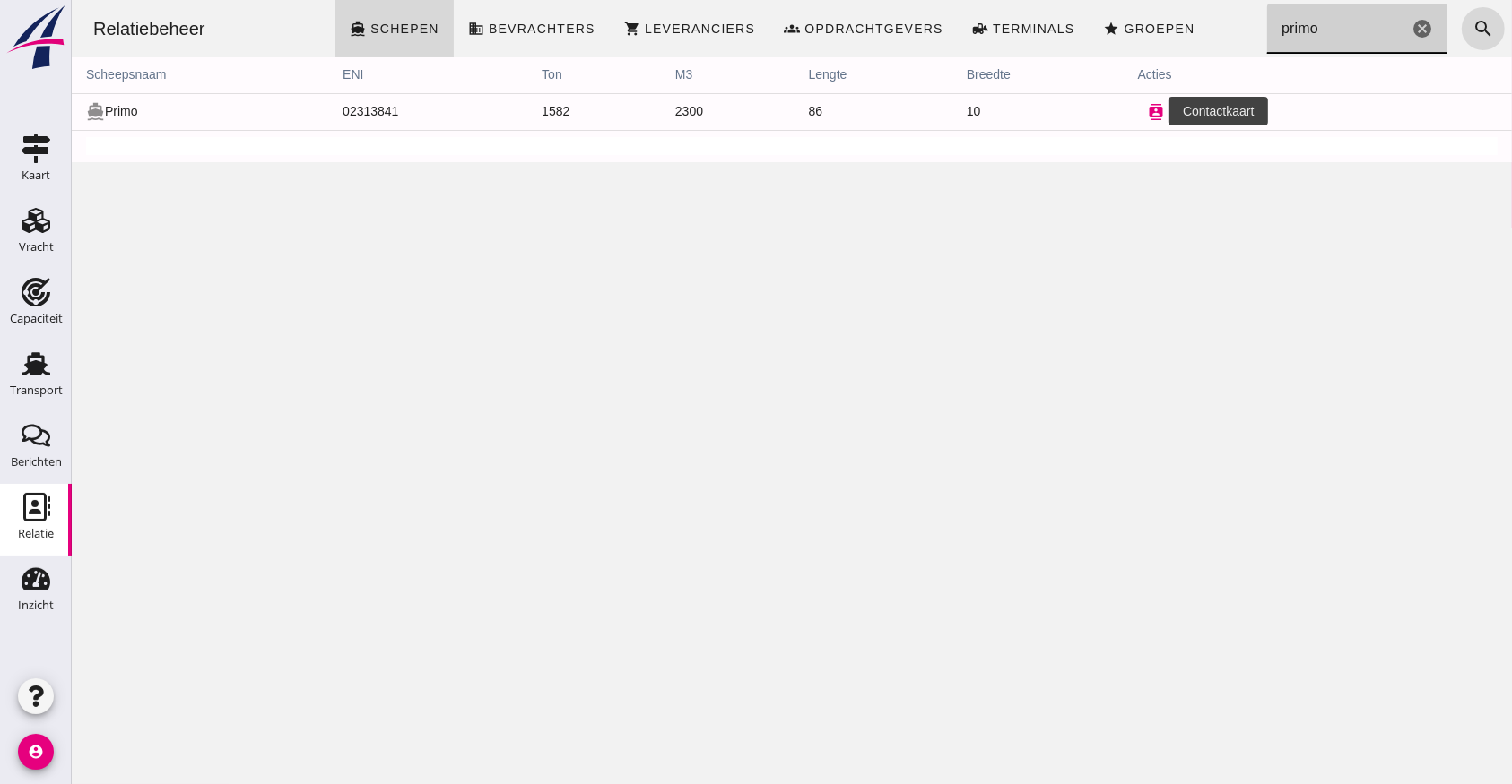
click at [1146, 111] on icon "contacts" at bounding box center [1154, 112] width 16 height 16
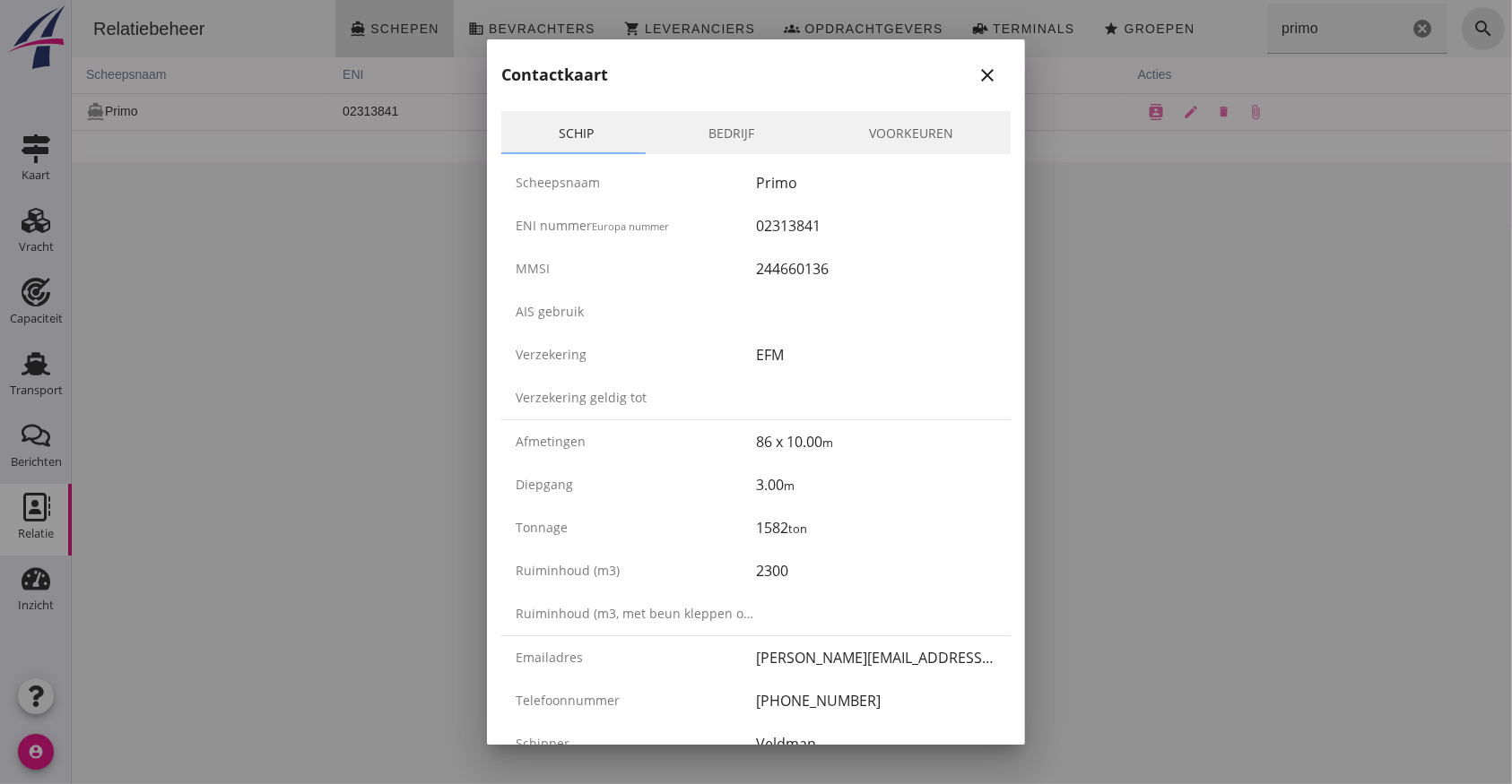
click at [976, 70] on icon "close" at bounding box center [987, 75] width 22 height 22
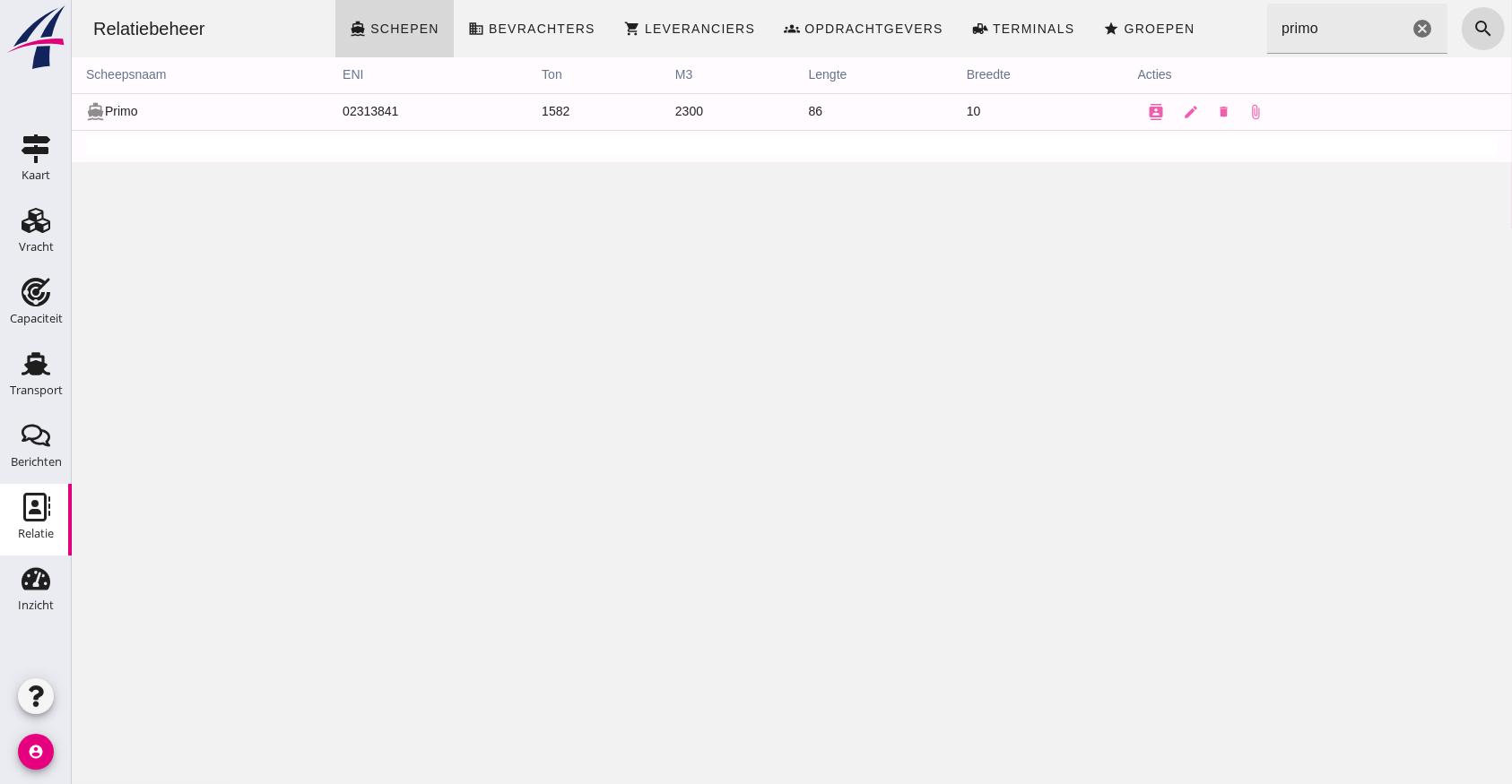
click at [1410, 27] on icon "cancel" at bounding box center [1421, 28] width 22 height 22
